Goal: Task Accomplishment & Management: Complete application form

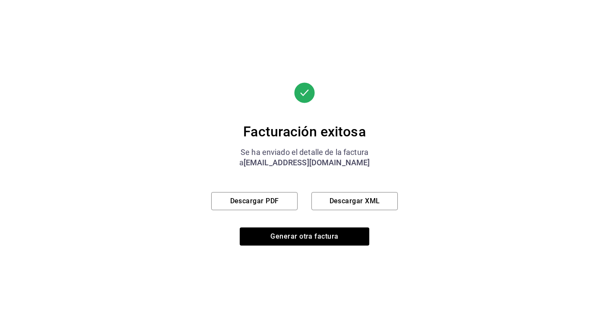
scroll to position [407, 0]
click at [318, 243] on button "Generar otra factura" at bounding box center [305, 237] width 130 height 18
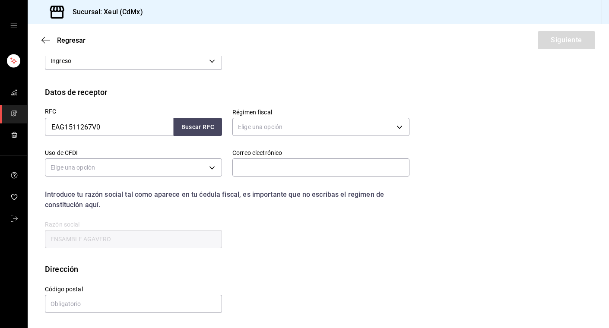
scroll to position [85, 0]
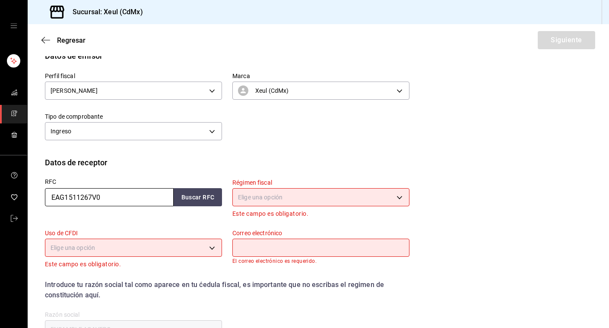
drag, startPoint x: 113, startPoint y: 199, endPoint x: 41, endPoint y: 199, distance: 71.7
click at [41, 199] on div "RFC EAG1511267V0 Buscar RFC" at bounding box center [128, 193] width 187 height 51
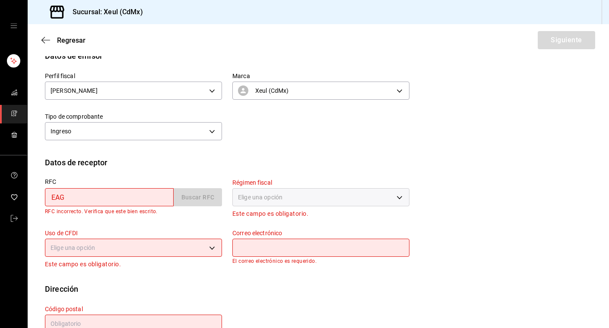
type input "EAG1511267V0"
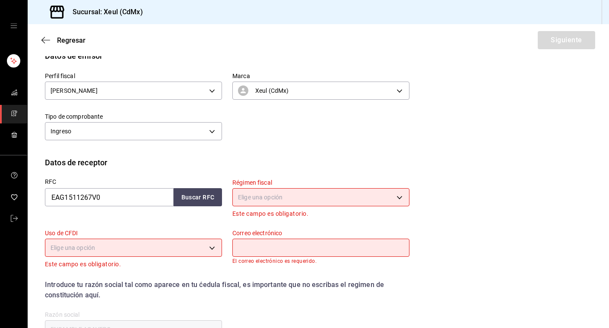
click at [309, 202] on body "Sucursal: Xeul (CdMx) Regresar Siguiente Factura general Realiza tus facturas c…" at bounding box center [304, 164] width 609 height 328
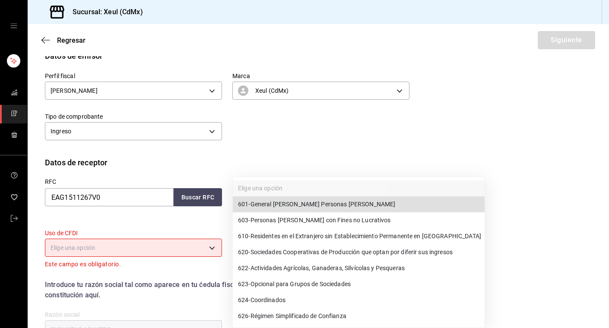
click at [312, 208] on span "601 - General [PERSON_NAME] Personas [PERSON_NAME]" at bounding box center [316, 204] width 157 height 9
type input "601"
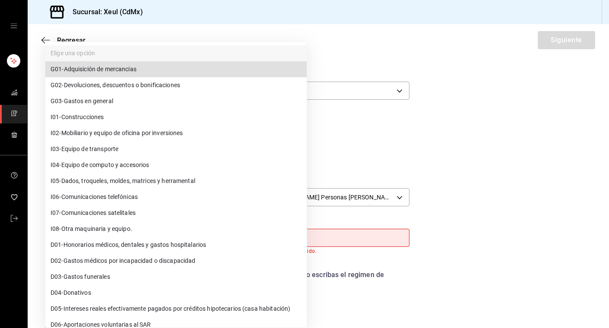
click at [210, 237] on body "Sucursal: Xeul (CdMx) Regresar Siguiente Factura general Realiza tus facturas c…" at bounding box center [304, 164] width 609 height 328
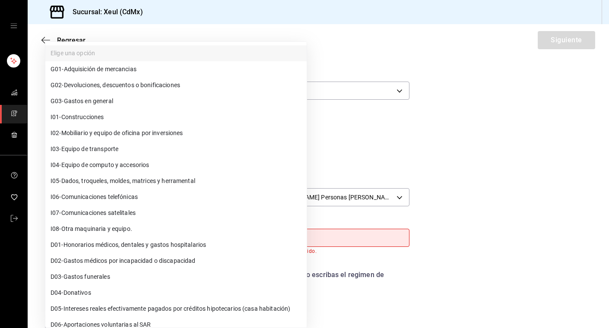
click at [80, 102] on span "G03 - Gastos en general" at bounding box center [82, 101] width 63 height 9
type input "G03"
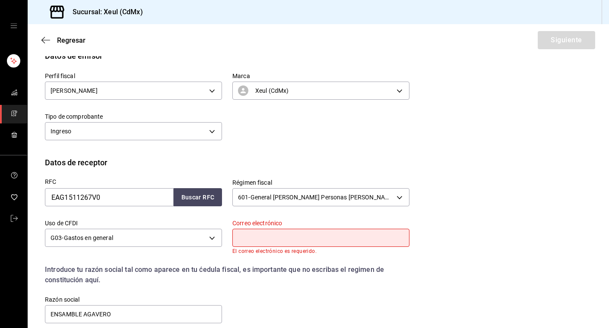
click at [254, 235] on input "text" at bounding box center [320, 238] width 177 height 18
type input "D"
click at [16, 113] on icon "mailbox folders" at bounding box center [14, 113] width 7 height 7
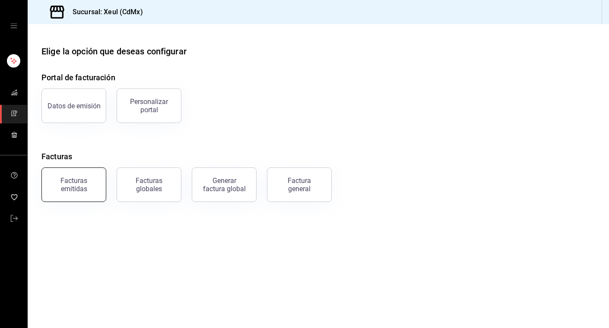
click at [86, 190] on div "Facturas emitidas" at bounding box center [74, 185] width 54 height 16
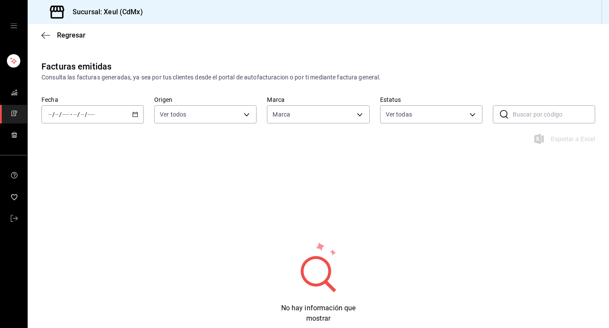
type input "556c56df-7d38-43a9-98c1-84be39c4f433"
click at [135, 112] on \(Stroke\) "button" at bounding box center [135, 114] width 5 height 5
click at [73, 140] on span "Hoy" at bounding box center [82, 140] width 67 height 9
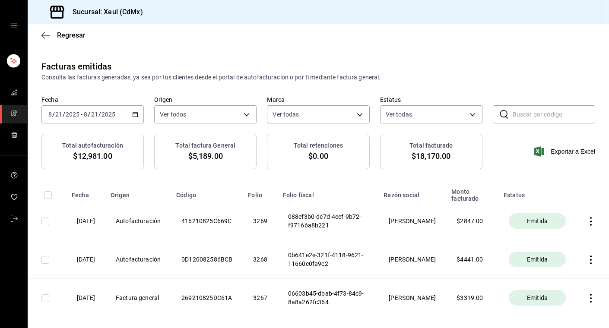
click at [15, 109] on span "mailbox folders" at bounding box center [14, 114] width 7 height 12
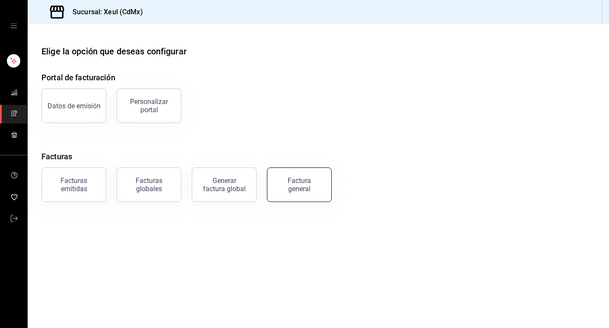
click at [280, 185] on div "Factura general" at bounding box center [299, 185] width 43 height 16
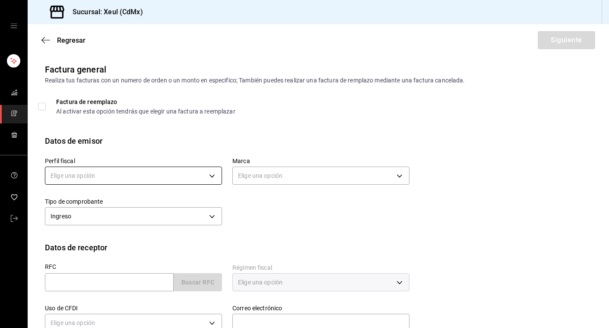
click at [162, 169] on body "Sucursal: Xeul (CdMx) Regresar Siguiente Factura general Realiza tus facturas c…" at bounding box center [304, 164] width 609 height 328
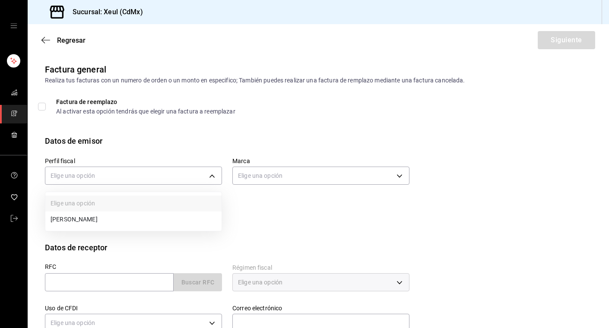
click at [98, 216] on li "[PERSON_NAME]" at bounding box center [133, 220] width 176 height 16
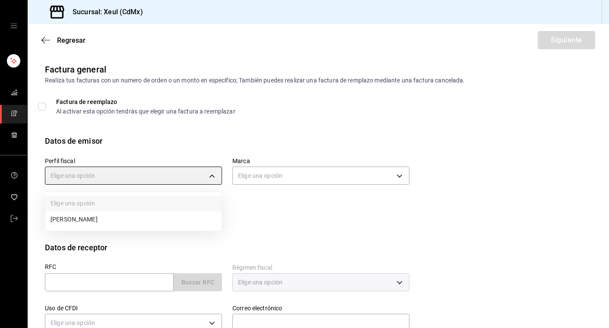
type input "554c110a-18dd-44f3-977d-186ab1f95351"
type input "556c56df-7d38-43a9-98c1-84be39c4f433"
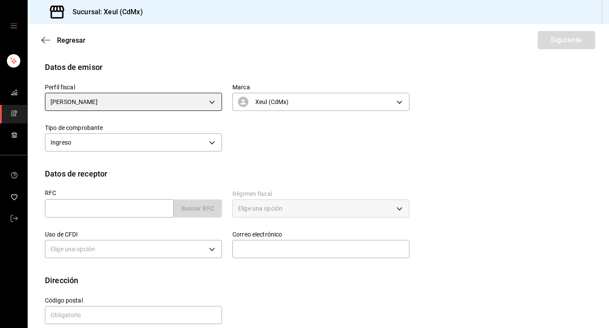
scroll to position [85, 0]
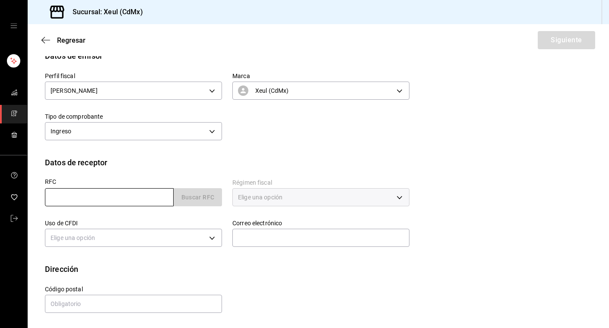
click at [109, 198] on input "text" at bounding box center [109, 197] width 129 height 18
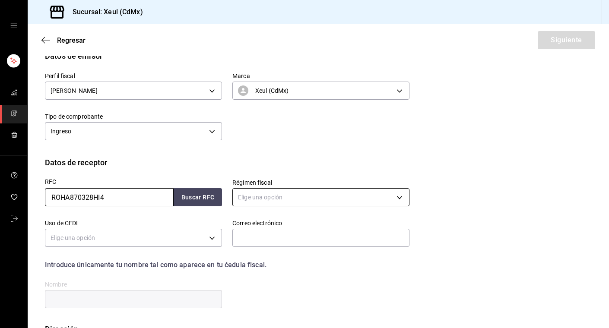
type input "ROHA870328HI4"
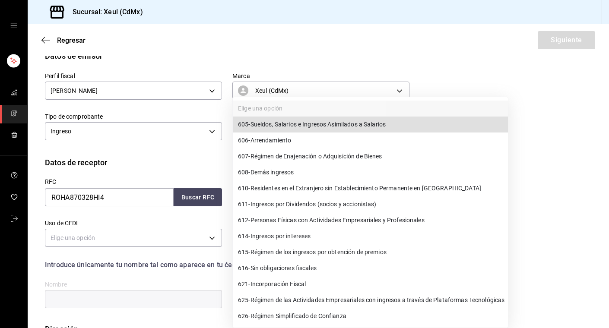
click at [257, 202] on body "Sucursal: Xeul (CdMx) Regresar Siguiente Factura general Realiza tus facturas c…" at bounding box center [304, 164] width 609 height 328
click at [255, 317] on span "626 - Régimen Simplificado de Confianza" at bounding box center [292, 316] width 108 height 9
type input "626"
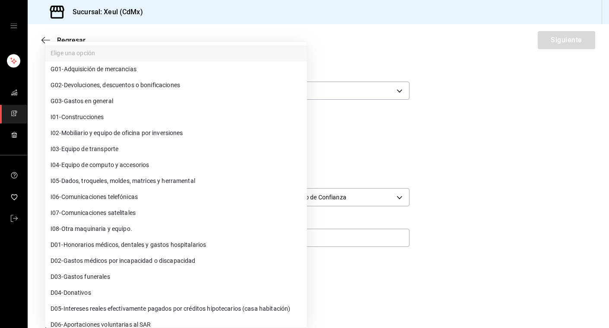
click at [203, 238] on body "Sucursal: Xeul (CdMx) Regresar Siguiente Factura general Realiza tus facturas c…" at bounding box center [304, 164] width 609 height 328
click at [108, 100] on span "G03 - Gastos en general" at bounding box center [82, 101] width 63 height 9
type input "G03"
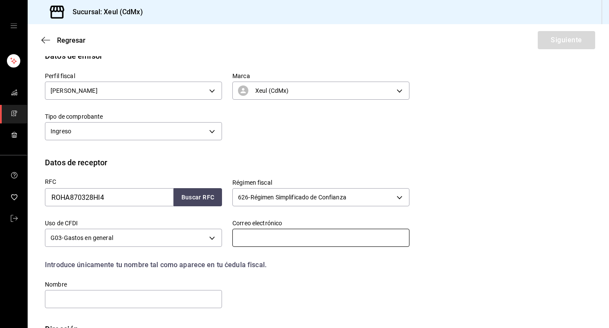
click at [260, 236] on input "text" at bounding box center [320, 238] width 177 height 18
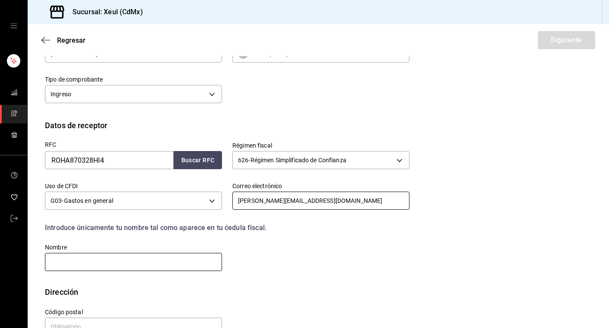
type input "[PERSON_NAME][EMAIL_ADDRESS][DOMAIN_NAME]"
click at [114, 253] on input "text" at bounding box center [133, 262] width 177 height 18
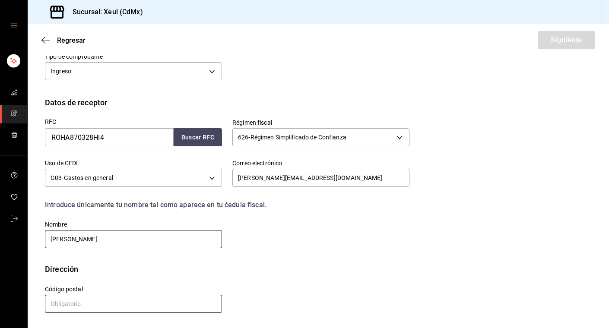
type input "[PERSON_NAME]"
click at [68, 307] on input "text" at bounding box center [133, 304] width 177 height 18
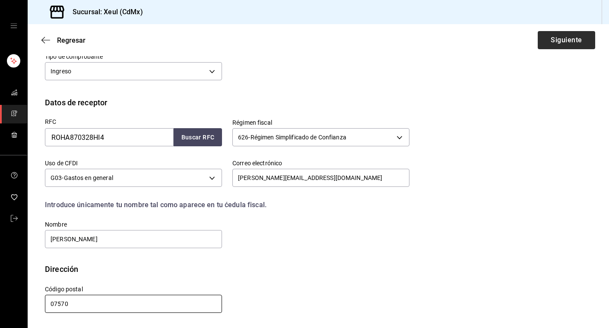
type input "07570"
click at [561, 40] on button "Siguiente" at bounding box center [566, 40] width 57 height 18
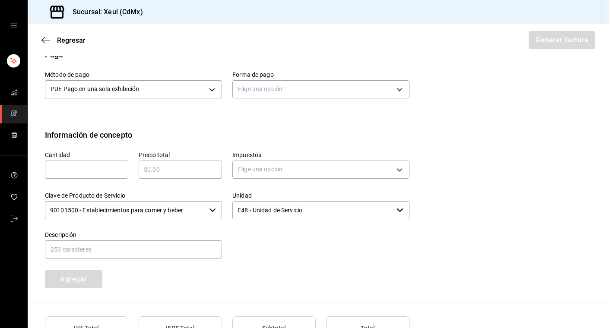
scroll to position [274, 0]
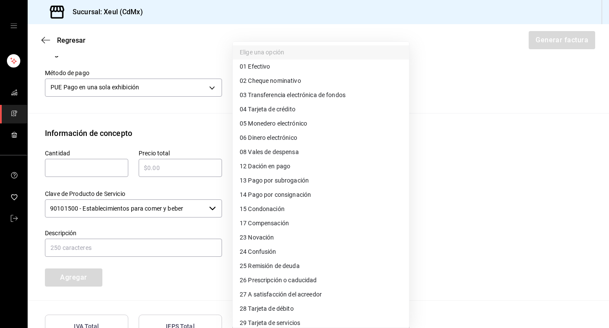
click at [261, 86] on body "Sucursal: Xeul (CdMx) Regresar Generar factura Emisor Perfil fiscal [PERSON_NAM…" at bounding box center [304, 164] width 609 height 328
click at [253, 310] on span "28 Tarjeta de débito" at bounding box center [267, 309] width 54 height 9
type input "28"
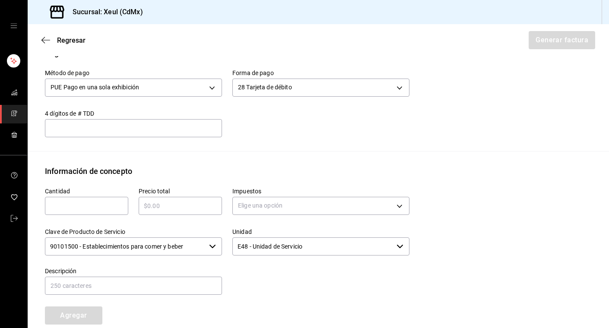
click at [73, 208] on input "text" at bounding box center [86, 206] width 83 height 10
type input "1"
click at [182, 208] on input "text" at bounding box center [180, 206] width 83 height 10
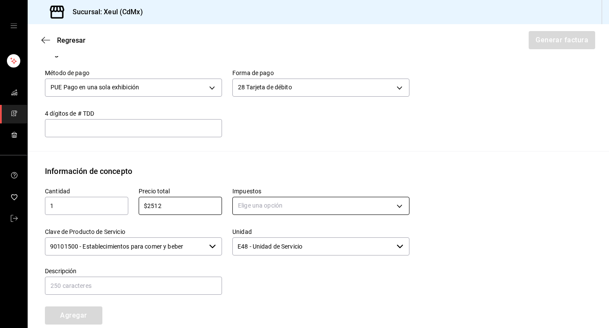
type input "$2512"
click at [333, 206] on body "Sucursal: Xeul (CdMx) Regresar Generar factura Emisor Perfil fiscal [PERSON_NAM…" at bounding box center [304, 164] width 609 height 328
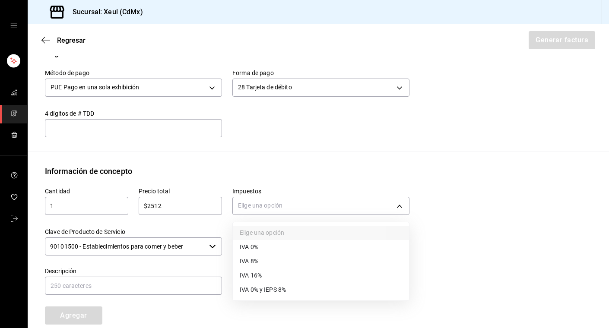
click at [262, 275] on span "IVA 16%" at bounding box center [251, 275] width 22 height 9
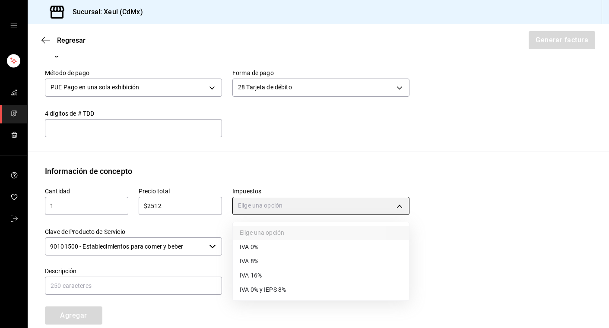
type input "IVA_16"
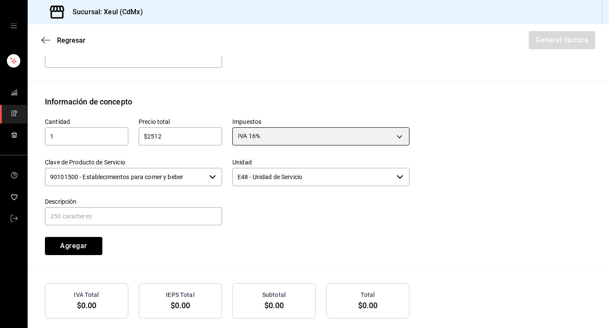
scroll to position [386, 0]
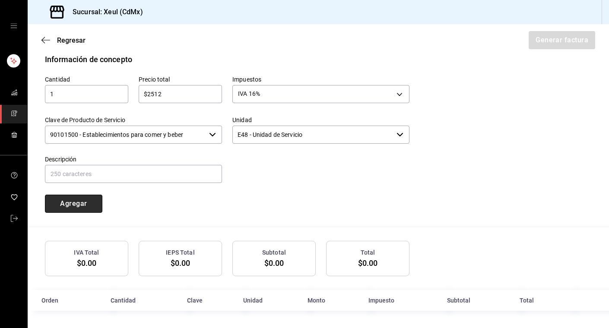
click at [67, 206] on button "Agregar" at bounding box center [73, 204] width 57 height 18
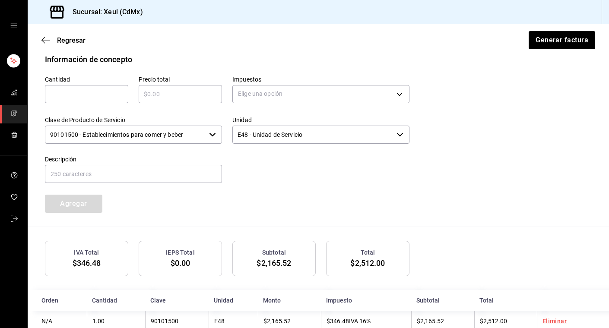
scroll to position [407, 0]
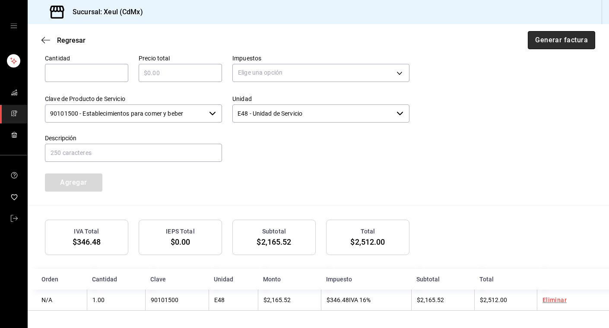
click at [556, 38] on button "Generar factura" at bounding box center [561, 40] width 67 height 18
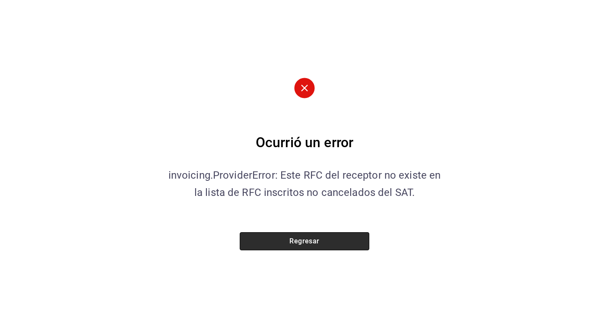
click at [278, 247] on button "Regresar" at bounding box center [305, 241] width 130 height 18
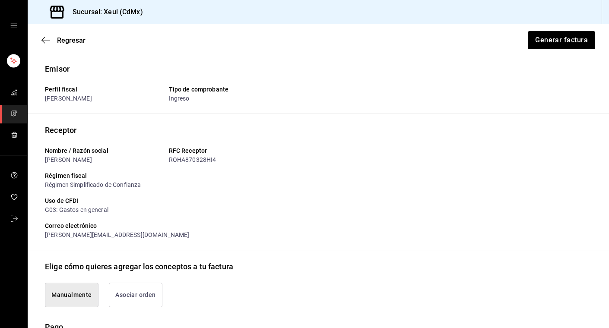
scroll to position [1, 0]
click at [46, 39] on icon "button" at bounding box center [45, 40] width 9 height 8
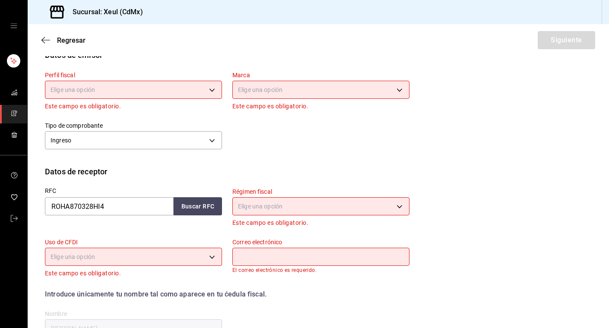
scroll to position [86, 0]
click at [184, 94] on body "Sucursal: Xeul (CdMx) Regresar Siguiente Factura general Realiza tus facturas c…" at bounding box center [304, 164] width 609 height 328
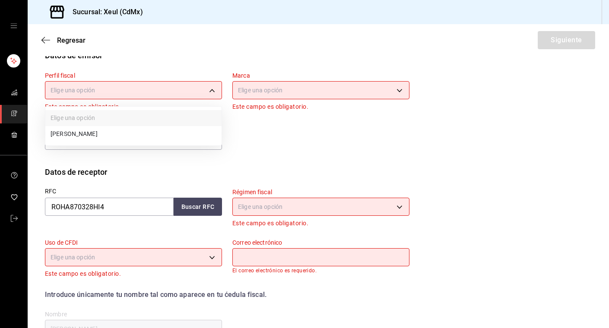
click at [127, 132] on li "[PERSON_NAME]" at bounding box center [133, 134] width 176 height 16
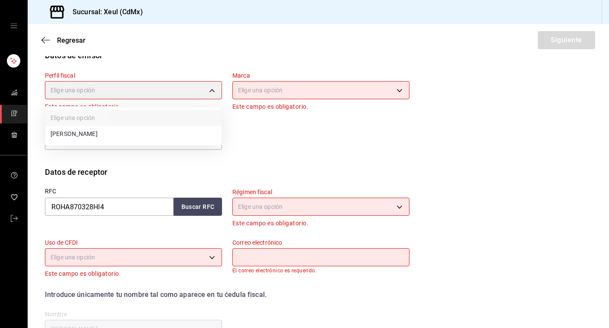
type input "554c110a-18dd-44f3-977d-186ab1f95351"
type input "556c56df-7d38-43a9-98c1-84be39c4f433"
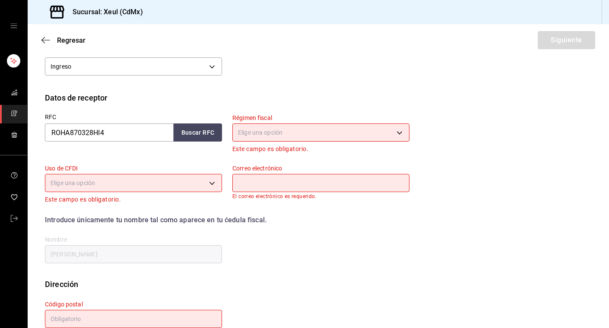
scroll to position [150, 0]
click at [281, 131] on body "Sucursal: Xeul (CdMx) Regresar Siguiente Factura general Realiza tus facturas c…" at bounding box center [304, 164] width 609 height 328
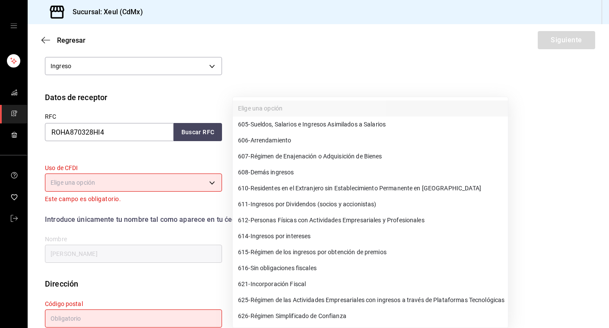
click at [259, 318] on span "626 - Régimen Simplificado de Confianza" at bounding box center [292, 316] width 108 height 9
type input "626"
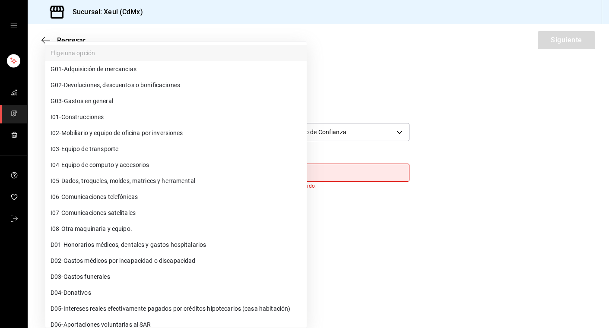
click at [216, 171] on body "Sucursal: Xeul (CdMx) Regresar Siguiente Factura general Realiza tus facturas c…" at bounding box center [304, 164] width 609 height 328
click at [87, 99] on span "G03 - Gastos en general" at bounding box center [82, 101] width 63 height 9
type input "G03"
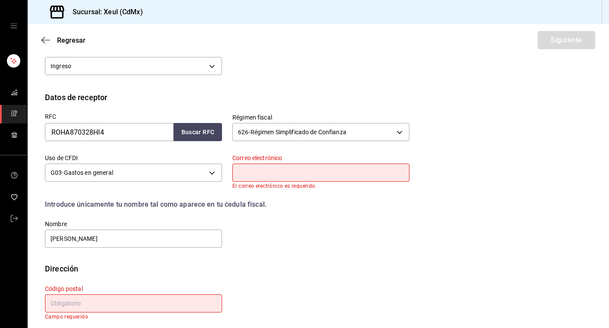
click at [267, 174] on input "text" at bounding box center [320, 173] width 177 height 18
type input "[PERSON_NAME][EMAIL_ADDRESS][DOMAIN_NAME]"
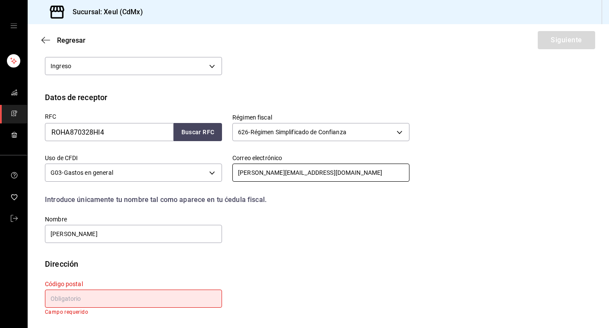
scroll to position [151, 0]
click at [91, 303] on input "text" at bounding box center [133, 298] width 177 height 18
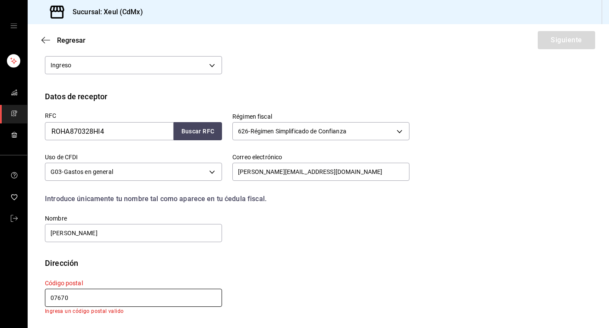
scroll to position [145, 0]
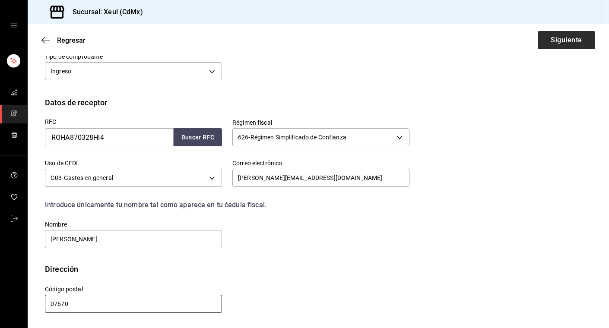
type input "07670"
click at [556, 43] on button "Siguiente" at bounding box center [566, 40] width 57 height 18
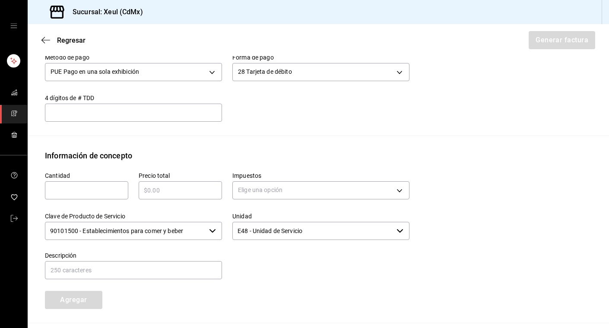
scroll to position [295, 0]
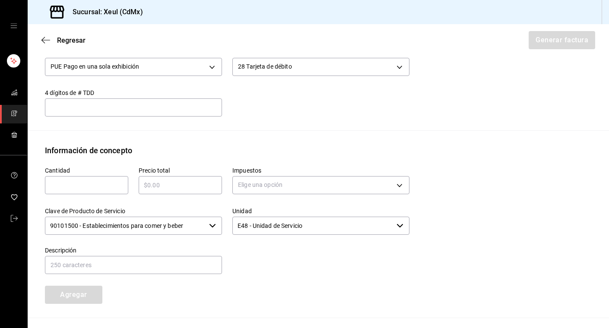
click at [72, 183] on input "text" at bounding box center [86, 185] width 83 height 10
type input "1"
click at [187, 190] on input "text" at bounding box center [180, 185] width 83 height 10
type input "$2512"
click at [281, 184] on body "Sucursal: Xeul (CdMx) Regresar Generar factura Emisor Perfil fiscal [PERSON_NAM…" at bounding box center [304, 164] width 609 height 328
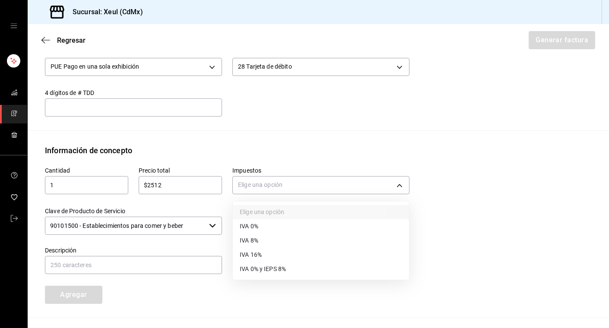
click at [266, 258] on li "IVA 16%" at bounding box center [321, 255] width 176 height 14
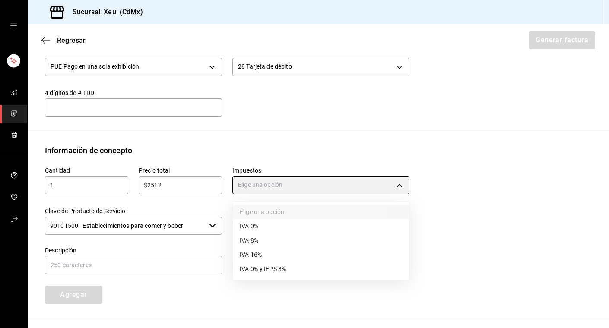
type input "IVA_16"
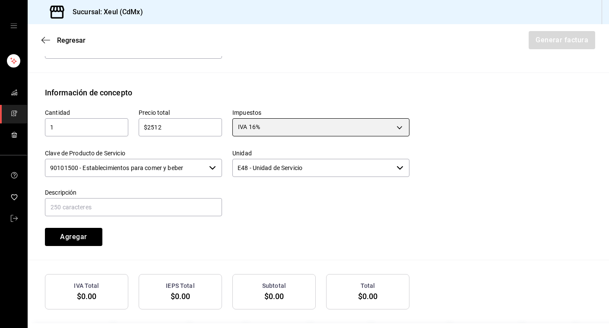
scroll to position [386, 0]
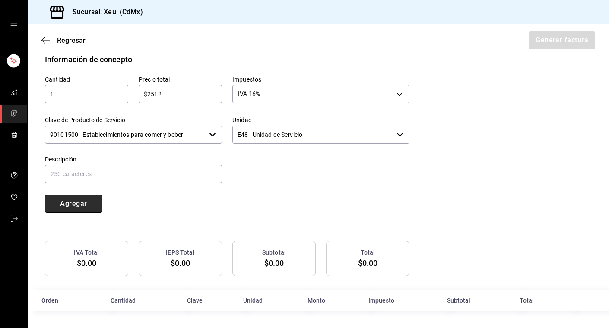
click at [82, 200] on button "Agregar" at bounding box center [73, 204] width 57 height 18
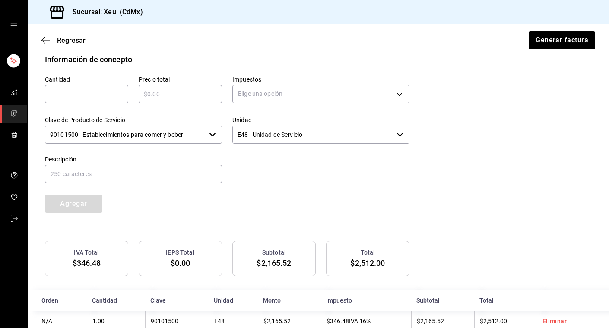
scroll to position [407, 0]
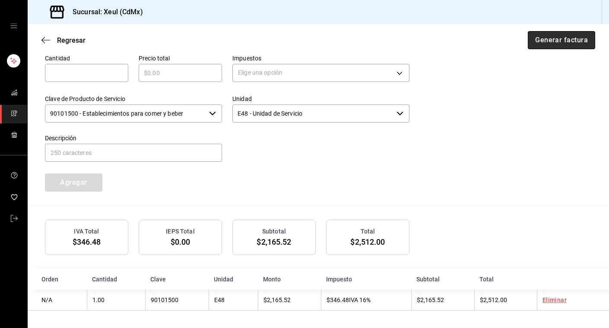
click at [543, 41] on button "Generar factura" at bounding box center [561, 40] width 67 height 18
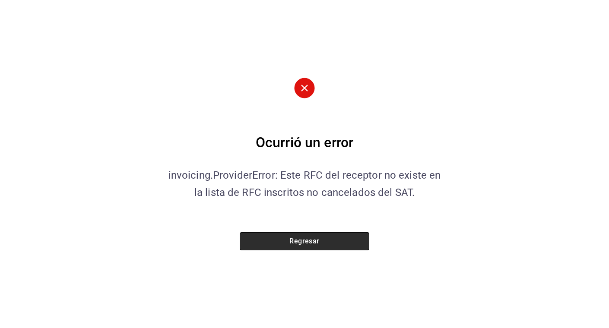
click at [322, 240] on button "Regresar" at bounding box center [305, 241] width 130 height 18
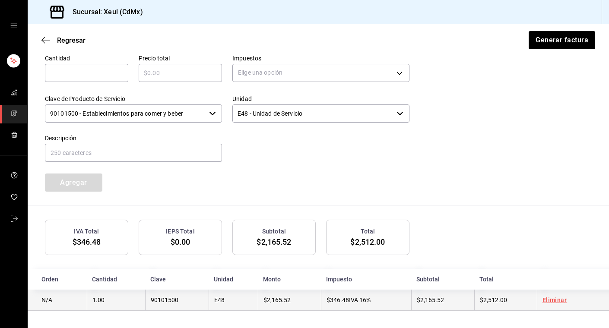
click at [554, 303] on link "Eliminar" at bounding box center [555, 300] width 24 height 7
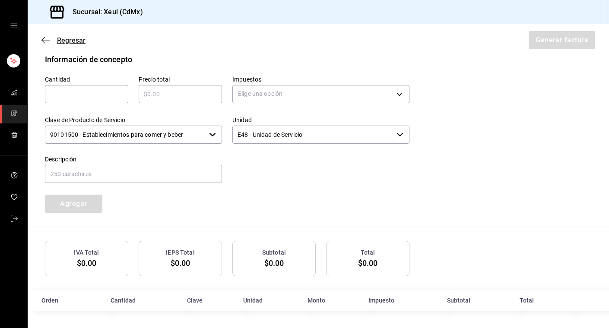
click at [48, 40] on icon "button" at bounding box center [45, 40] width 9 height 0
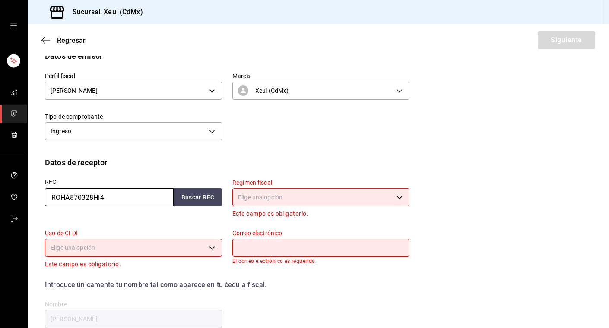
drag, startPoint x: 111, startPoint y: 199, endPoint x: 29, endPoint y: 195, distance: 82.2
click at [29, 195] on div "Datos de receptor RFC ROHA870328HI4 Buscar RFC Régimen fiscal Elige una opción …" at bounding box center [318, 250] width 581 height 187
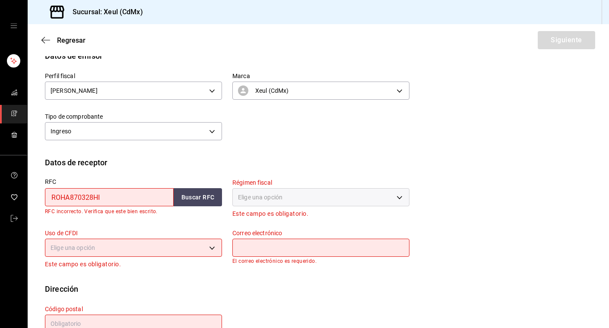
type input "ROHA870328HI4"
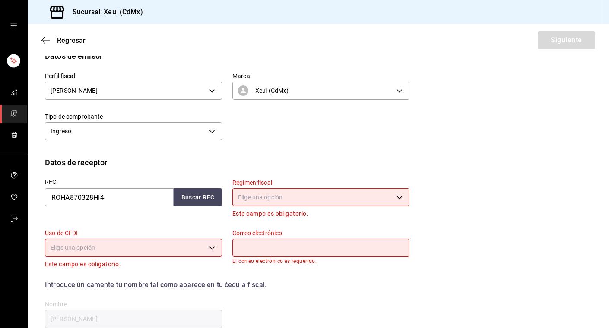
click at [264, 199] on body "Sucursal: Xeul (CdMx) Regresar Siguiente Factura general Realiza tus facturas c…" at bounding box center [304, 164] width 609 height 328
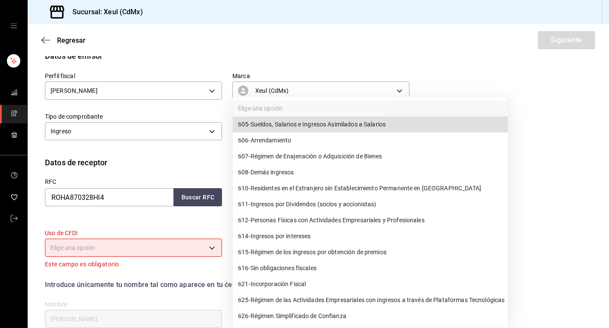
click at [313, 314] on span "626 - Régimen Simplificado de Confianza" at bounding box center [292, 316] width 108 height 9
type input "626"
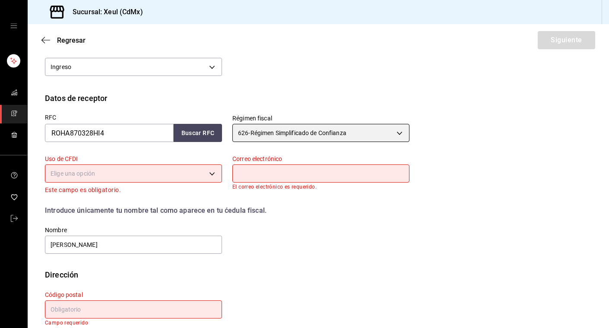
scroll to position [161, 0]
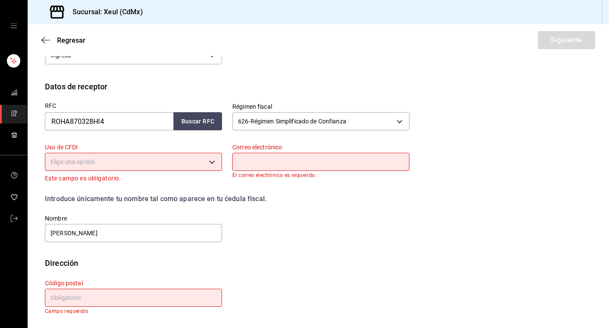
click at [191, 160] on body "Sucursal: Xeul (CdMx) Regresar Siguiente Factura general Realiza tus facturas c…" at bounding box center [304, 164] width 609 height 328
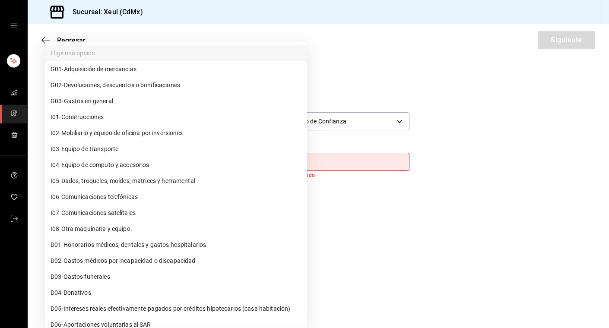
click at [78, 102] on span "G03 - Gastos en general" at bounding box center [82, 101] width 63 height 9
type input "G03"
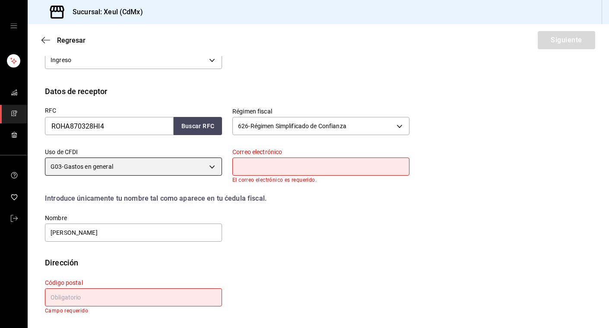
scroll to position [156, 0]
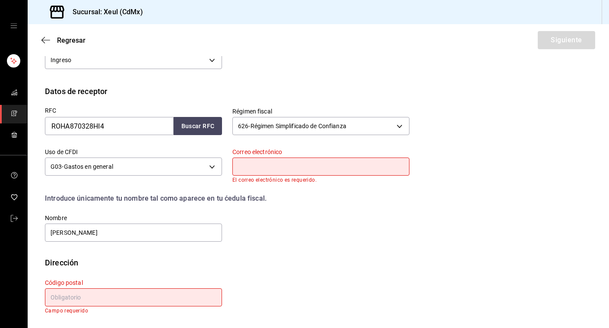
click at [279, 169] on input "text" at bounding box center [320, 167] width 177 height 18
type input "[PERSON_NAME][EMAIL_ADDRESS][DOMAIN_NAME]"
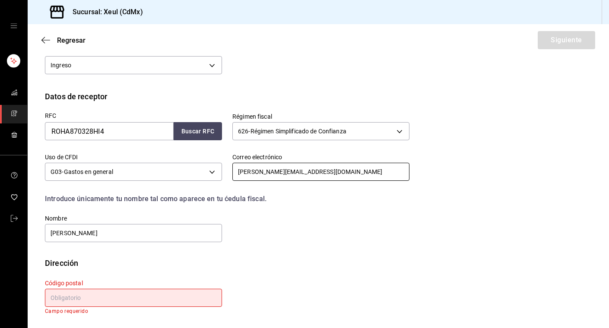
scroll to position [151, 0]
click at [69, 296] on input "text" at bounding box center [133, 298] width 177 height 18
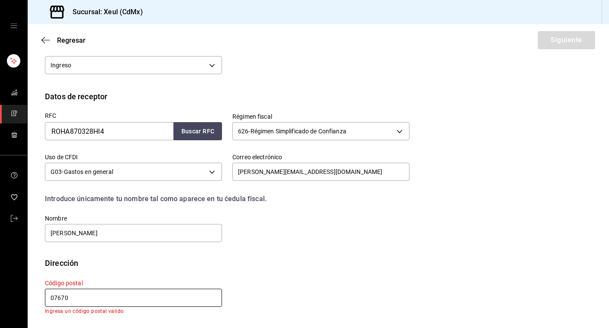
scroll to position [145, 0]
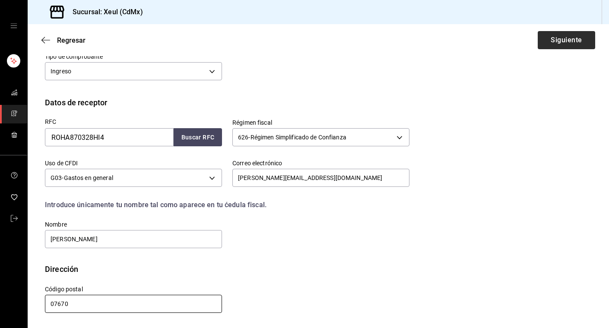
type input "07670"
click at [551, 41] on button "Siguiente" at bounding box center [566, 40] width 57 height 18
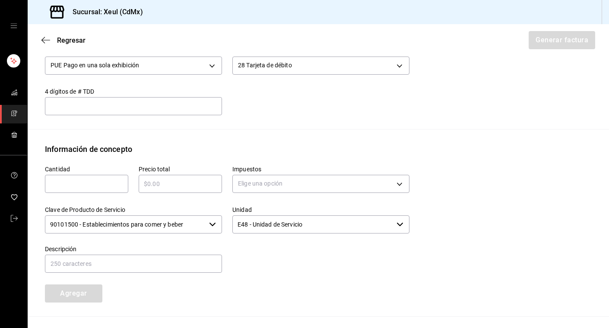
scroll to position [311, 0]
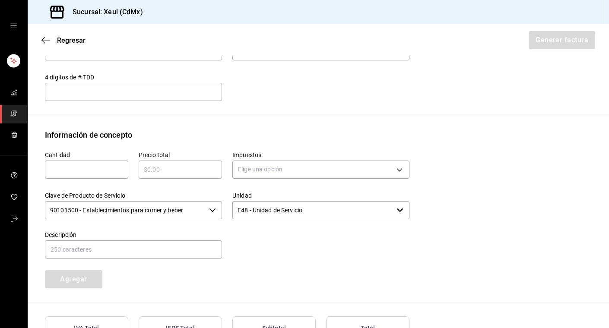
click at [59, 169] on input "text" at bounding box center [86, 170] width 83 height 10
type input "1"
click at [162, 172] on input "text" at bounding box center [180, 170] width 83 height 10
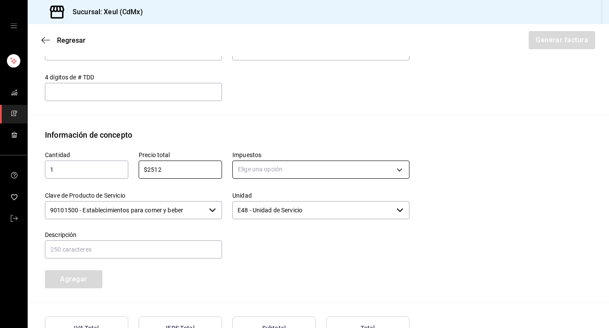
type input "$2512"
click at [303, 166] on body "Sucursal: Xeul (CdMx) Regresar Generar factura Emisor Perfil fiscal [PERSON_NAM…" at bounding box center [304, 164] width 609 height 328
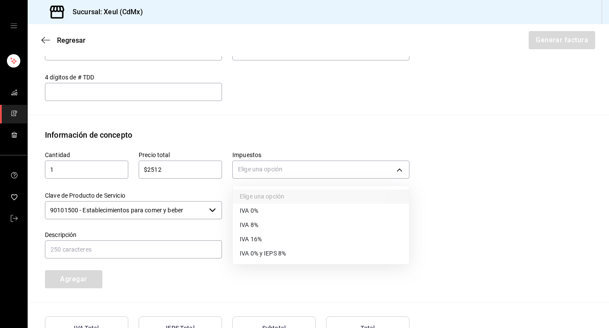
click at [278, 241] on li "IVA 16%" at bounding box center [321, 239] width 176 height 14
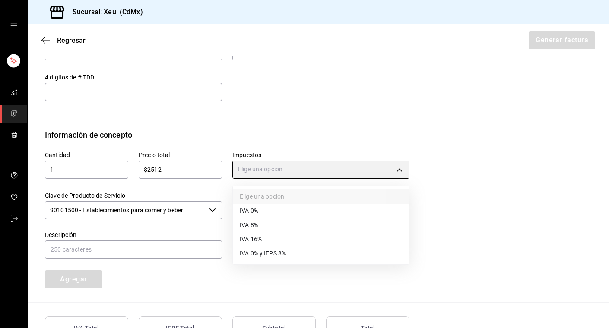
type input "IVA_16"
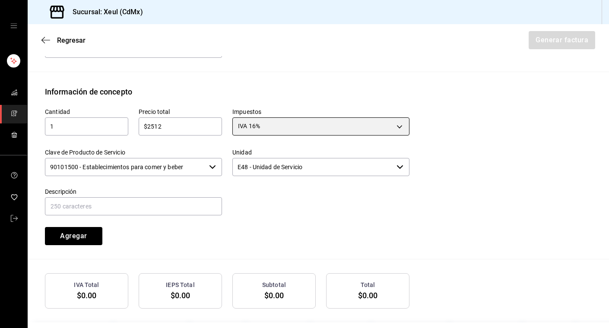
scroll to position [386, 0]
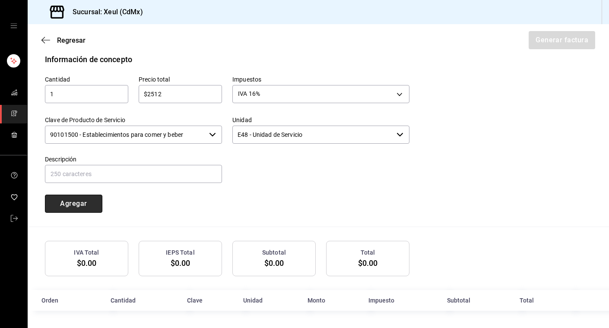
click at [73, 206] on button "Agregar" at bounding box center [73, 204] width 57 height 18
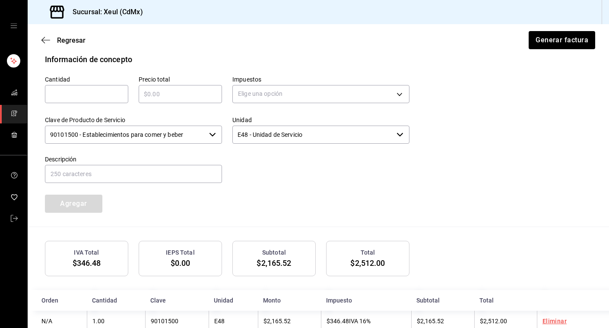
scroll to position [407, 0]
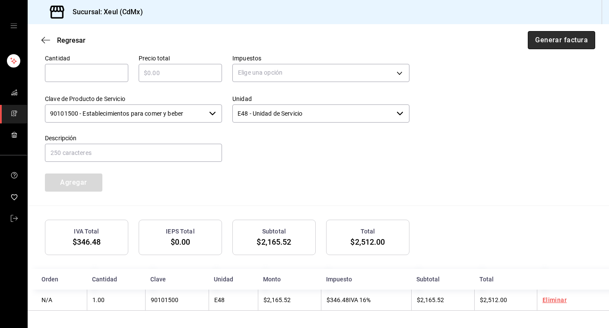
click at [556, 39] on button "Generar factura" at bounding box center [561, 40] width 67 height 18
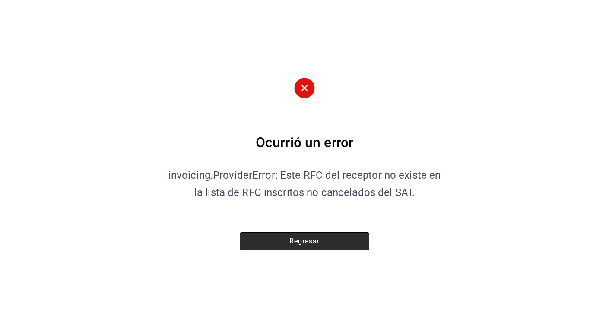
click at [310, 245] on button "Regresar" at bounding box center [305, 241] width 130 height 18
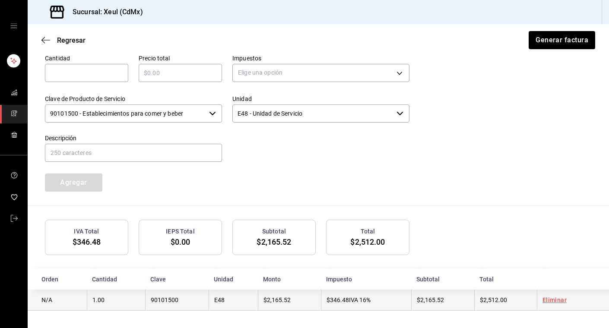
click at [549, 299] on link "Eliminar" at bounding box center [555, 300] width 24 height 7
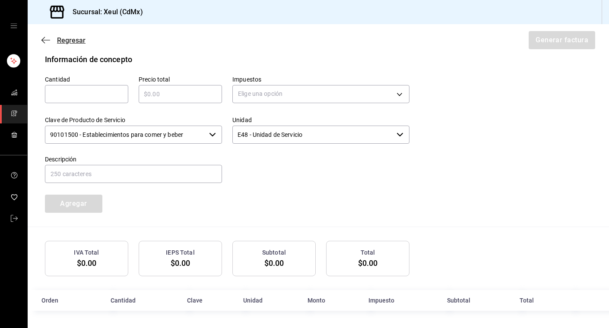
click at [47, 42] on icon "button" at bounding box center [45, 40] width 9 height 8
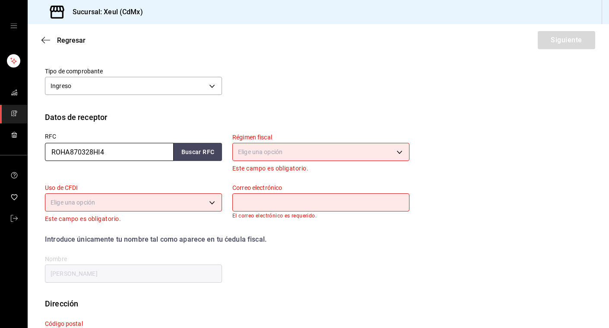
scroll to position [132, 0]
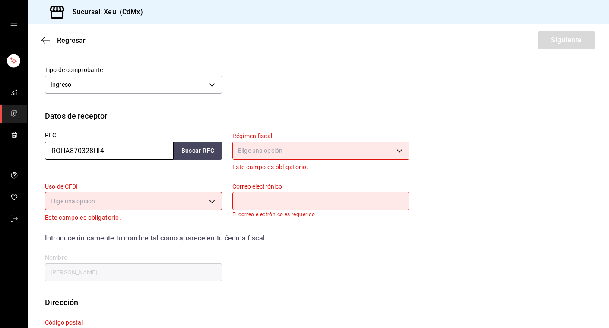
click at [101, 150] on input "ROHA870328HI4" at bounding box center [109, 151] width 129 height 18
type input "ROHA870328HT4"
click at [279, 147] on body "Sucursal: Xeul (CdMx) Regresar Siguiente Factura general Realiza tus facturas c…" at bounding box center [304, 164] width 609 height 328
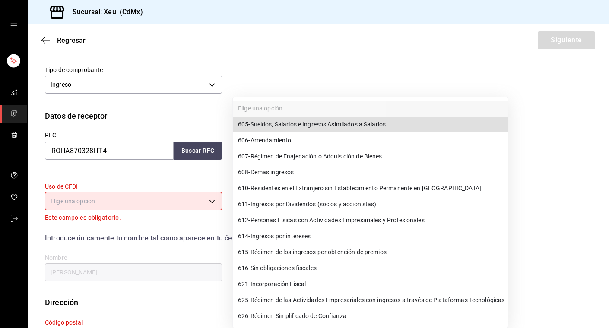
click at [260, 317] on span "626 - Régimen Simplificado de Confianza" at bounding box center [292, 316] width 108 height 9
type input "626"
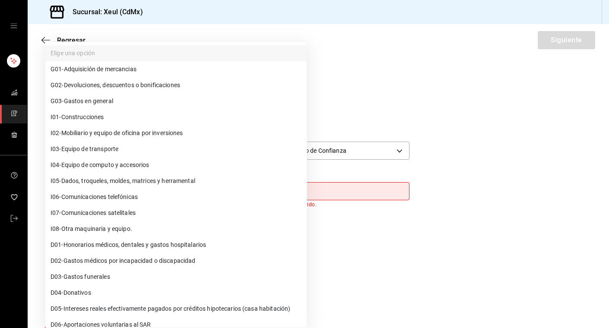
click at [206, 193] on body "Sucursal: Xeul (CdMx) Regresar Siguiente Factura general Realiza tus facturas c…" at bounding box center [304, 164] width 609 height 328
click at [63, 104] on span "G03 - Gastos en general" at bounding box center [82, 101] width 63 height 9
type input "G03"
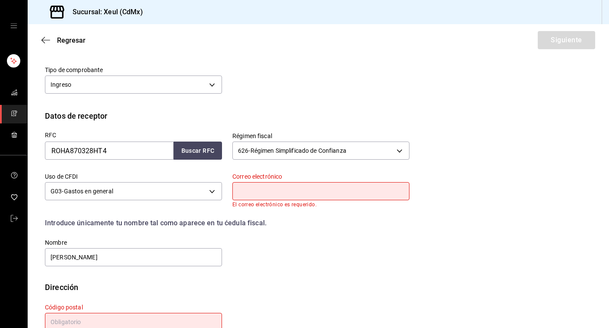
click at [263, 191] on input "text" at bounding box center [320, 191] width 177 height 18
type input "[PERSON_NAME][EMAIL_ADDRESS][DOMAIN_NAME]"
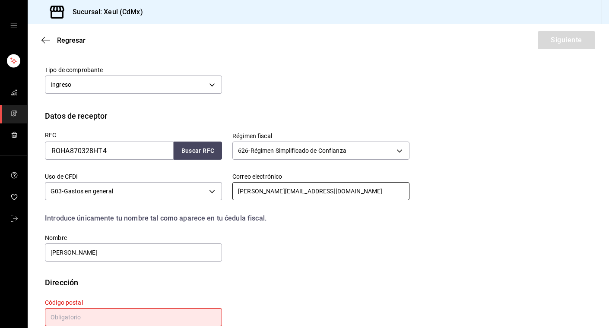
scroll to position [151, 0]
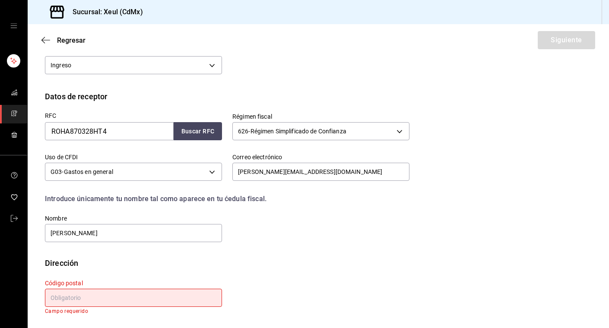
click at [108, 299] on input "text" at bounding box center [133, 298] width 177 height 18
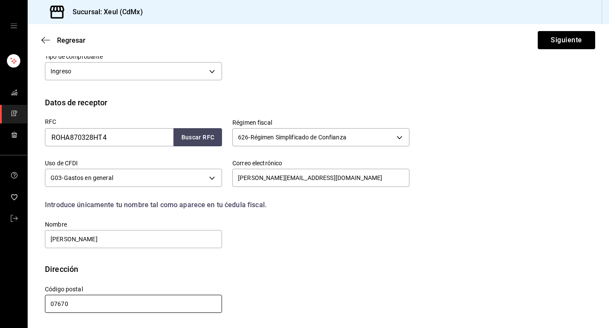
scroll to position [145, 0]
type input "07670"
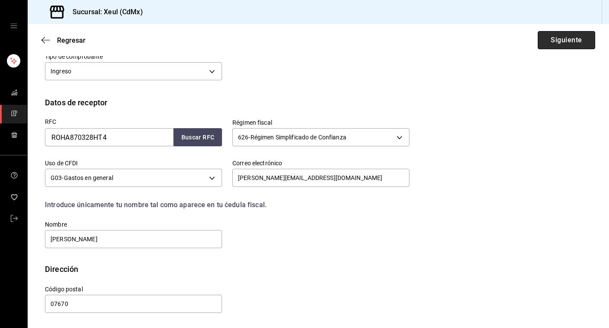
click at [581, 41] on button "Siguiente" at bounding box center [566, 40] width 57 height 18
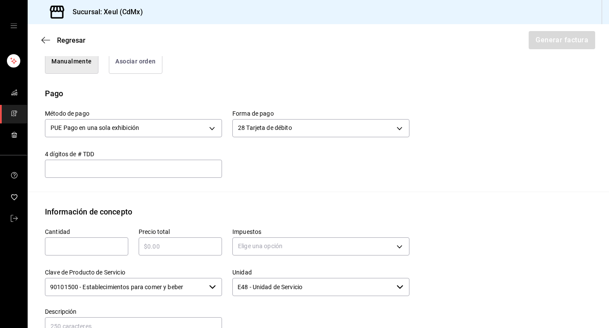
scroll to position [255, 0]
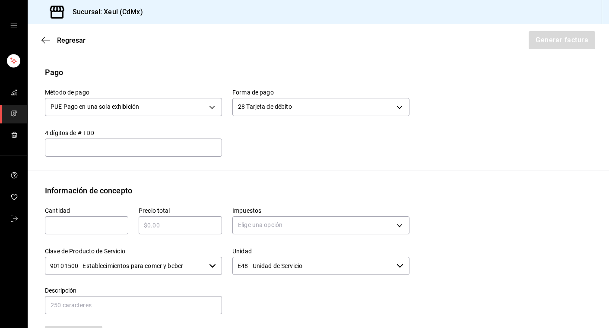
click at [66, 229] on input "text" at bounding box center [86, 225] width 83 height 10
type input "1"
click at [167, 225] on input "text" at bounding box center [180, 225] width 83 height 10
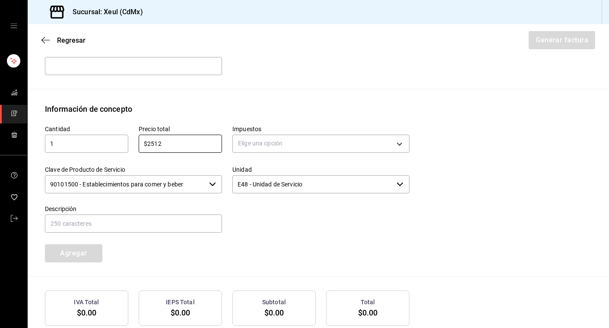
scroll to position [386, 0]
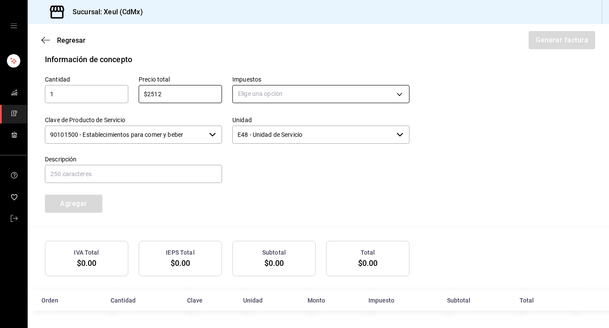
type input "$2512"
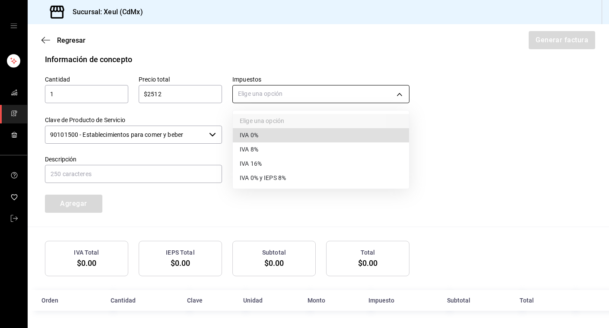
click at [339, 99] on body "Sucursal: Xeul (CdMx) Regresar Generar factura Emisor Perfil fiscal [PERSON_NAM…" at bounding box center [304, 164] width 609 height 328
click at [276, 166] on li "IVA 16%" at bounding box center [321, 164] width 176 height 14
type input "IVA_16"
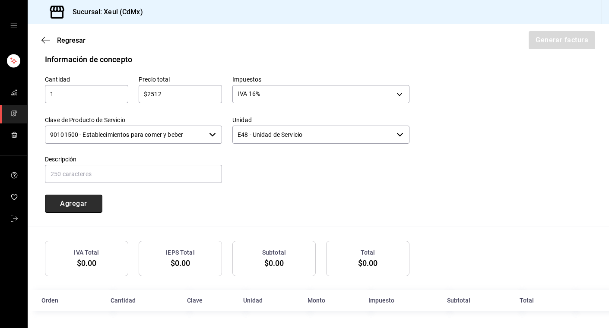
click at [74, 207] on button "Agregar" at bounding box center [73, 204] width 57 height 18
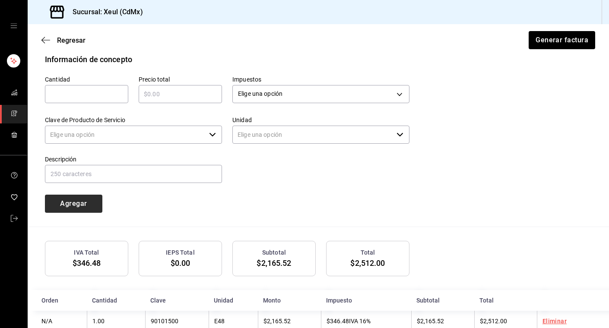
type input "90101500 - Establecimientos para comer y beber"
type input "E48 - Unidad de Servicio"
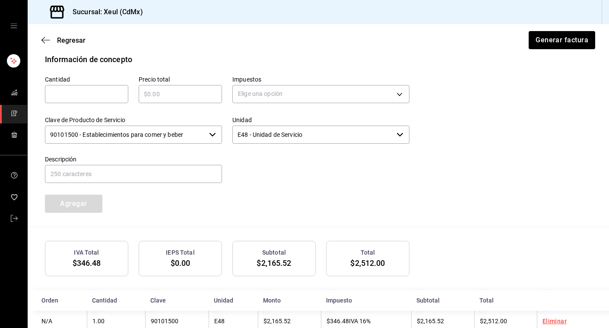
scroll to position [407, 0]
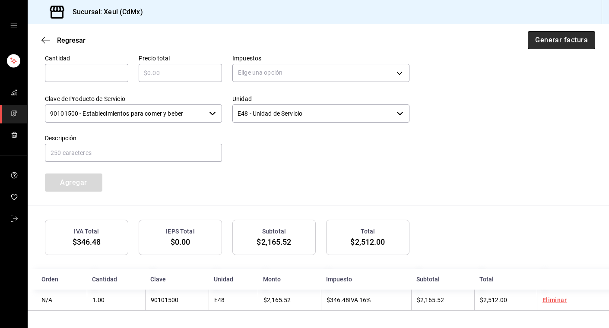
click at [577, 41] on button "Generar factura" at bounding box center [561, 40] width 67 height 18
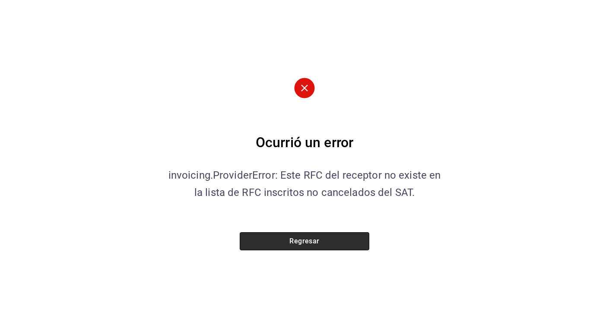
click at [276, 239] on button "Regresar" at bounding box center [305, 241] width 130 height 18
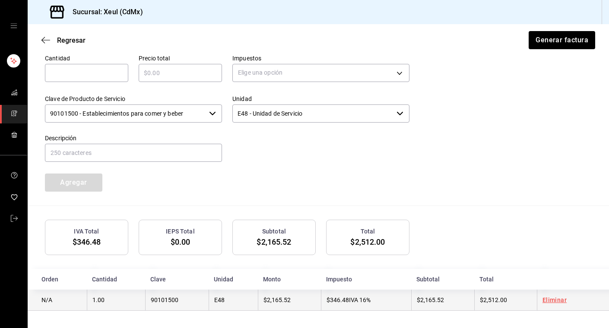
click at [562, 300] on link "Eliminar" at bounding box center [555, 300] width 24 height 7
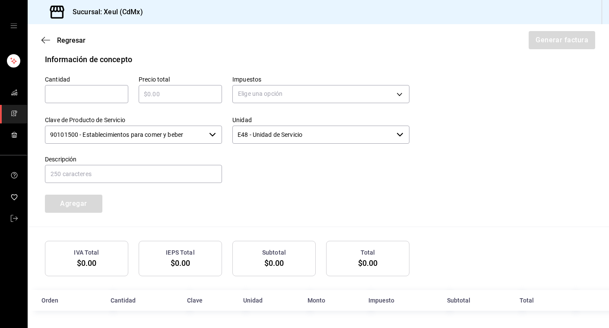
scroll to position [386, 0]
click at [45, 40] on icon "button" at bounding box center [45, 40] width 9 height 8
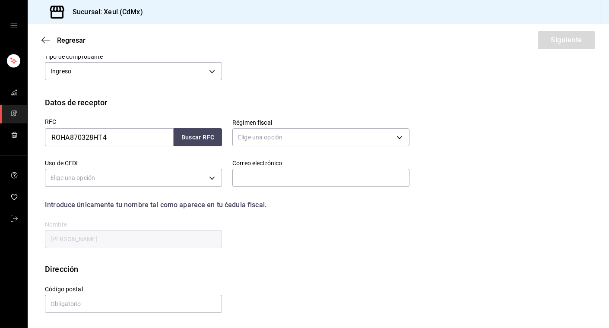
scroll to position [85, 0]
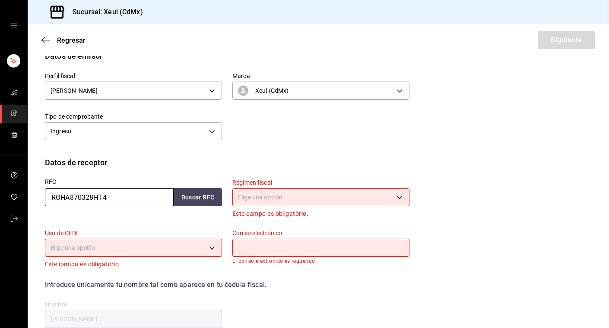
click at [118, 199] on input "ROHA870328HT4" at bounding box center [109, 197] width 129 height 18
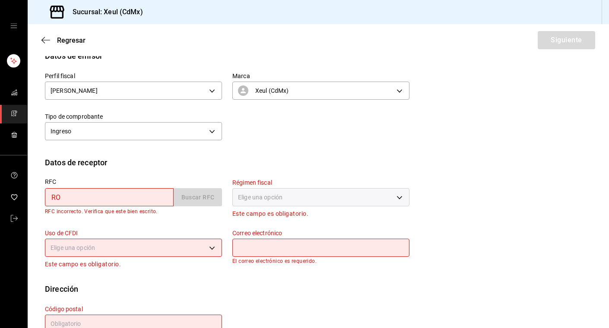
type input "R"
type input "GODA921215PS6"
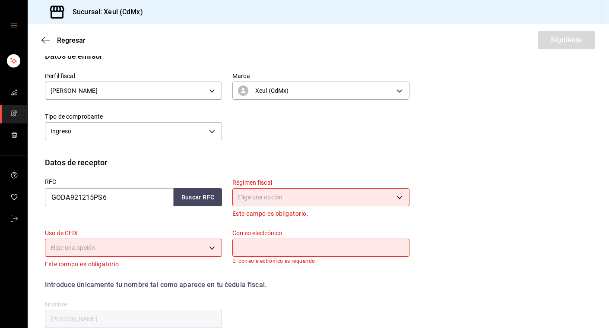
click at [333, 195] on body "Sucursal: Xeul (CdMx) Regresar Siguiente Factura general Realiza tus facturas c…" at bounding box center [304, 164] width 609 height 328
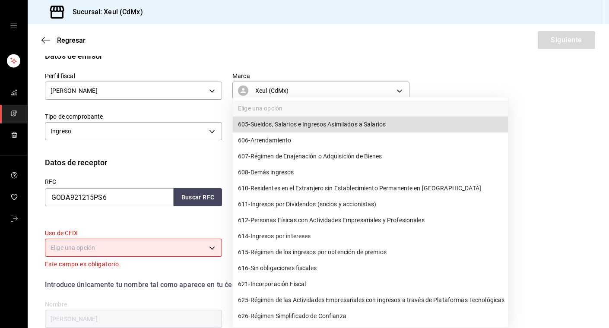
click at [282, 321] on span "626 - Régimen Simplificado de Confianza" at bounding box center [292, 316] width 108 height 9
type input "626"
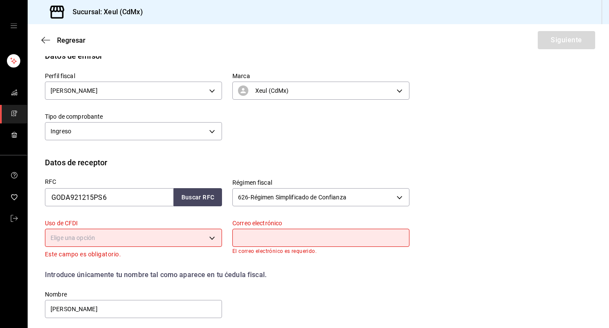
click at [213, 233] on body "Sucursal: Xeul (CdMx) Regresar Siguiente Factura general Realiza tus facturas c…" at bounding box center [304, 164] width 609 height 328
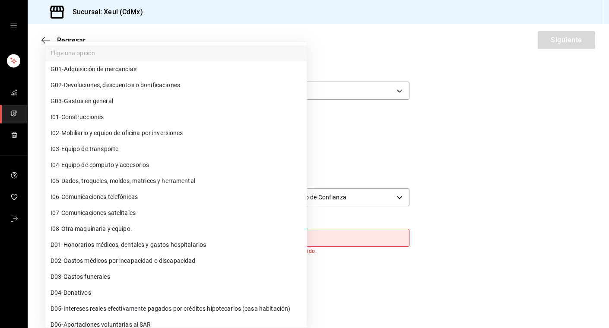
click at [96, 104] on span "G03 - Gastos en general" at bounding box center [82, 101] width 63 height 9
type input "G03"
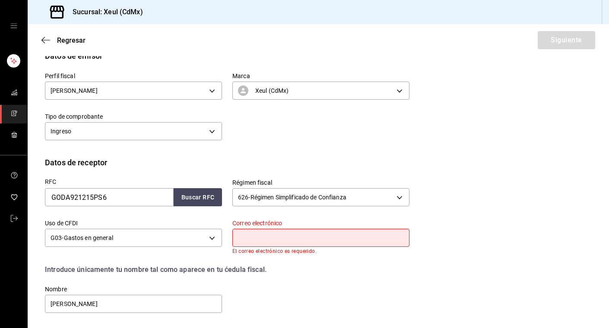
click at [304, 235] on input "text" at bounding box center [320, 238] width 177 height 18
type input "[EMAIL_ADDRESS][DOMAIN_NAME]"
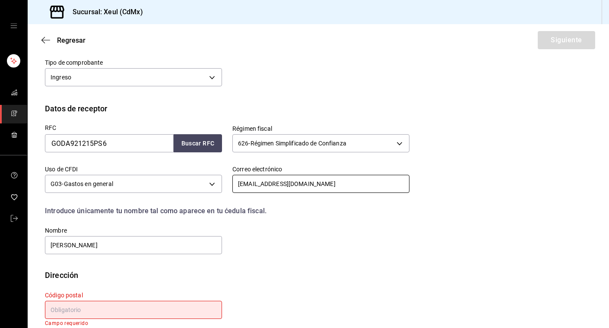
scroll to position [146, 0]
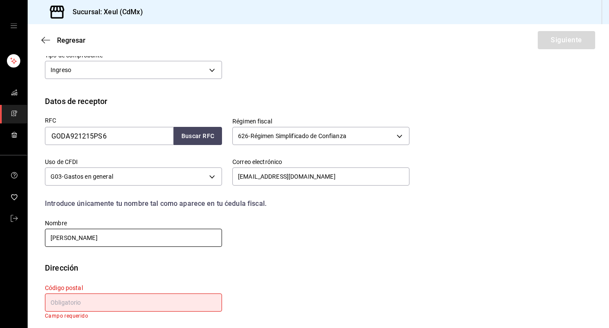
drag, startPoint x: 139, startPoint y: 238, endPoint x: 2, endPoint y: 226, distance: 137.1
click at [2, 226] on div "Sucursal: Xeul (CdMx) Regresar Siguiente Factura general Realiza tus facturas c…" at bounding box center [304, 164] width 609 height 328
type input "[PERSON_NAME] DEL [PERSON_NAME]"
click at [92, 300] on input "text" at bounding box center [133, 303] width 177 height 18
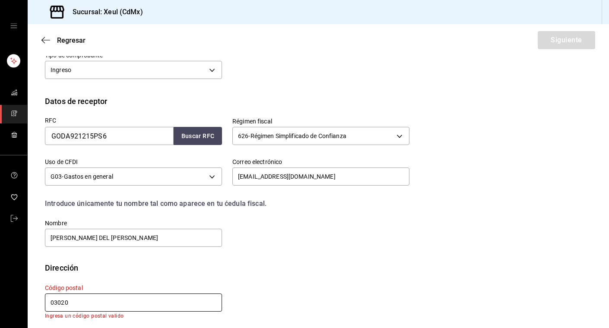
scroll to position [145, 0]
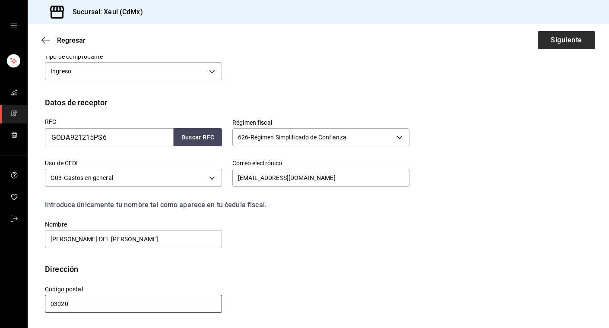
type input "03020"
click at [571, 41] on button "Siguiente" at bounding box center [566, 40] width 57 height 18
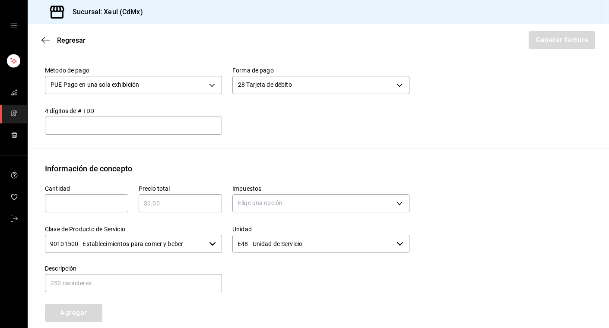
scroll to position [290, 0]
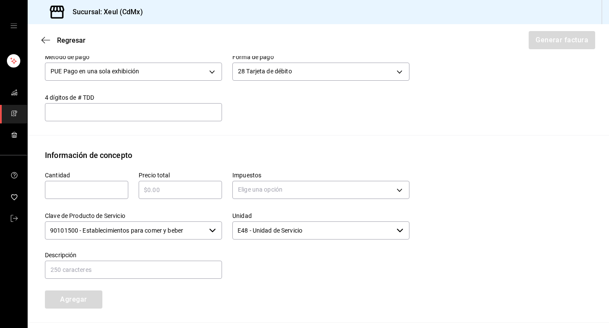
click at [94, 195] on input "text" at bounding box center [86, 190] width 83 height 10
type input "1"
click at [196, 195] on input "text" at bounding box center [180, 190] width 83 height 10
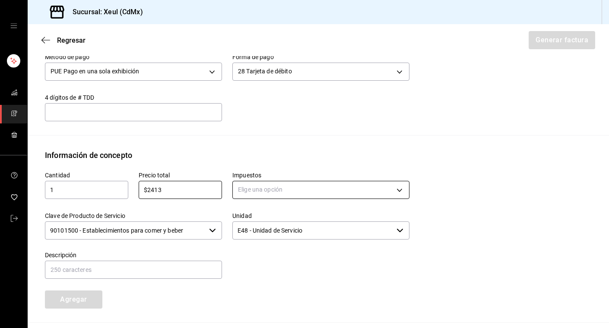
type input "$2413"
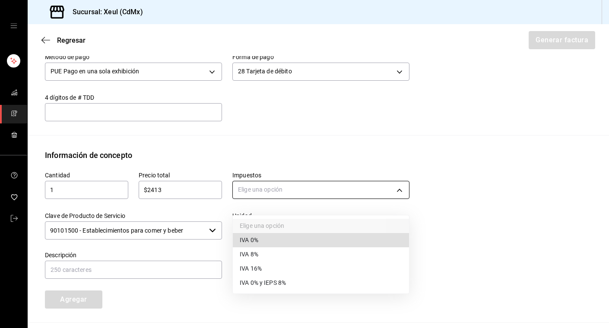
click at [264, 202] on body "Sucursal: Xeul (CdMx) Regresar Generar factura Emisor Perfil fiscal [PERSON_NAM…" at bounding box center [304, 164] width 609 height 328
click at [256, 267] on span "IVA 16%" at bounding box center [251, 268] width 22 height 9
type input "IVA_16"
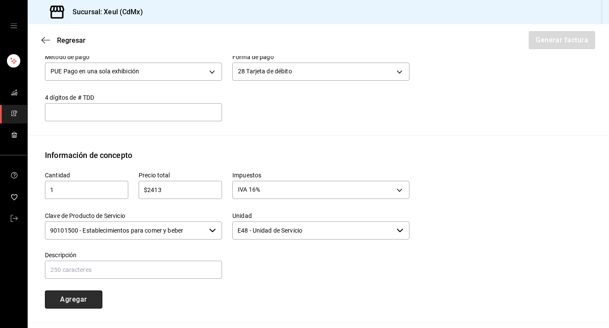
click at [73, 309] on button "Agregar" at bounding box center [73, 300] width 57 height 18
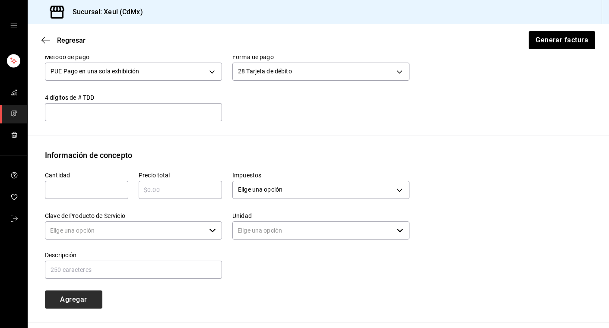
type input "90101500 - Establecimientos para comer y beber"
type input "E48 - Unidad de Servicio"
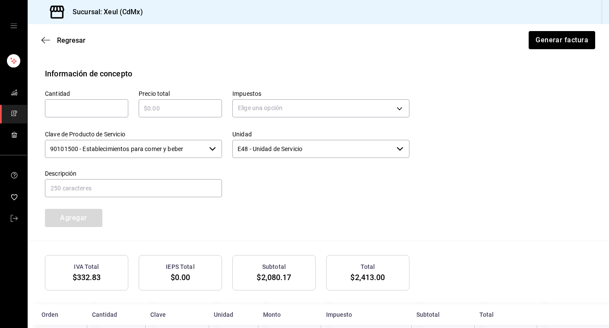
scroll to position [416, 0]
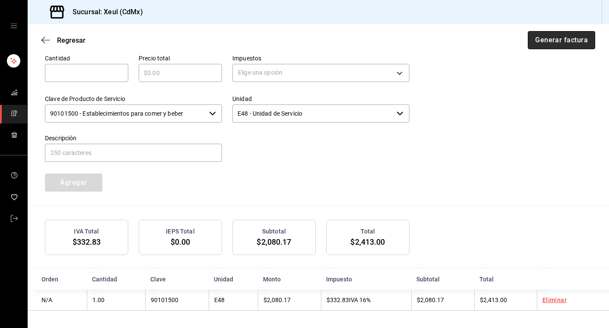
click at [544, 42] on button "Generar factura" at bounding box center [561, 40] width 67 height 18
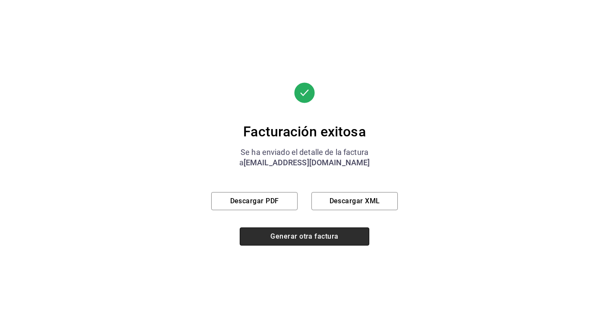
click at [333, 237] on button "Generar otra factura" at bounding box center [305, 237] width 130 height 18
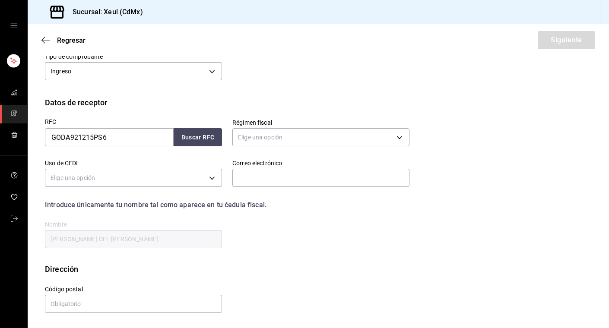
scroll to position [85, 0]
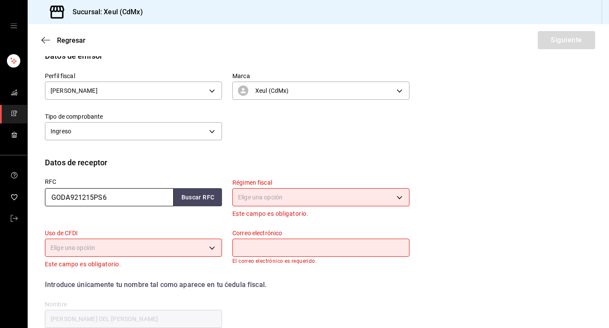
drag, startPoint x: 116, startPoint y: 197, endPoint x: 19, endPoint y: 194, distance: 97.7
click at [19, 194] on div "Sucursal: Xeul (CdMx) Regresar Siguiente Factura general Realiza tus facturas c…" at bounding box center [304, 164] width 609 height 328
type input "RIGA790219AX2"
click at [281, 200] on body "Sucursal: Xeul (CdMx) Regresar Siguiente Factura general Realiza tus facturas c…" at bounding box center [304, 164] width 609 height 328
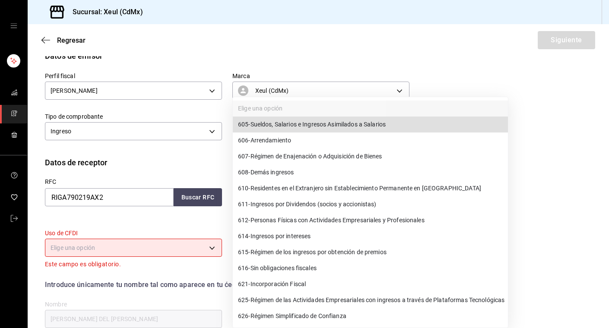
click at [308, 314] on span "626 - Régimen Simplificado de Confianza" at bounding box center [292, 316] width 108 height 9
type input "626"
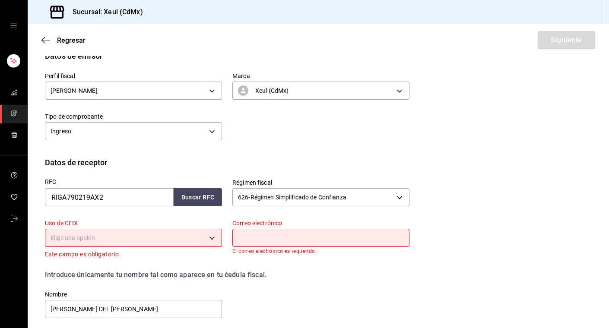
click at [204, 236] on body "Sucursal: Xeul (CdMx) Regresar Siguiente Factura general Realiza tus facturas c…" at bounding box center [304, 164] width 609 height 328
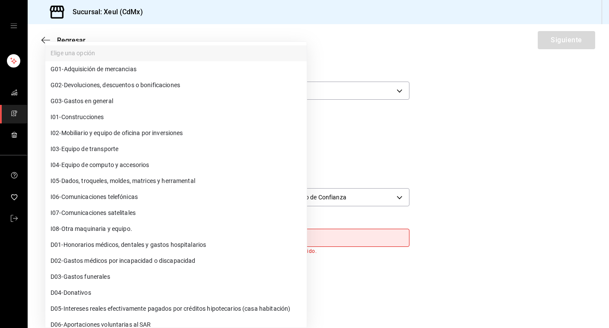
click at [76, 105] on span "G03 - Gastos en general" at bounding box center [82, 101] width 63 height 9
type input "G03"
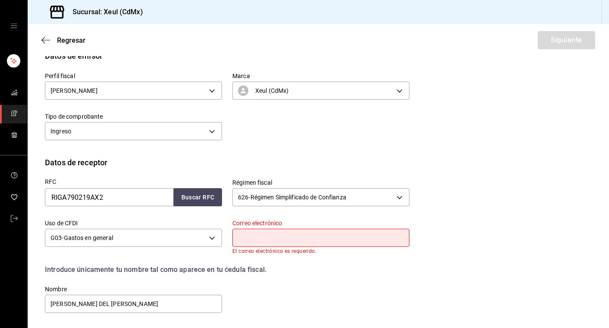
click at [287, 240] on input "text" at bounding box center [320, 238] width 177 height 18
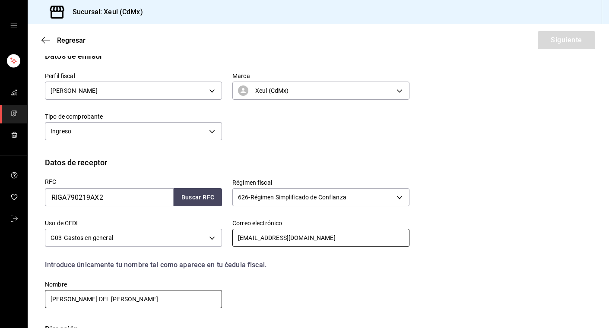
type input "[EMAIL_ADDRESS][DOMAIN_NAME]"
drag, startPoint x: 188, startPoint y: 302, endPoint x: -24, endPoint y: 295, distance: 212.7
click at [0, 295] on html "Sucursal: Xeul (CdMx) Regresar Siguiente Factura general Realiza tus facturas c…" at bounding box center [304, 164] width 609 height 328
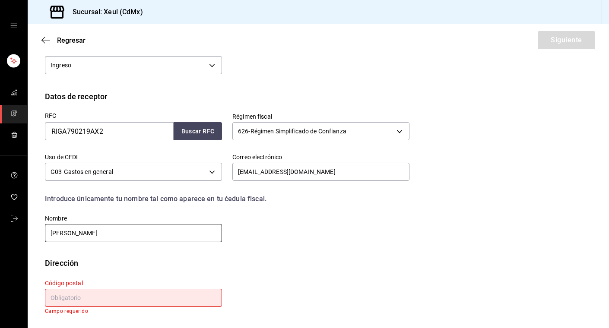
type input "[PERSON_NAME]"
click at [91, 295] on input "text" at bounding box center [133, 298] width 177 height 18
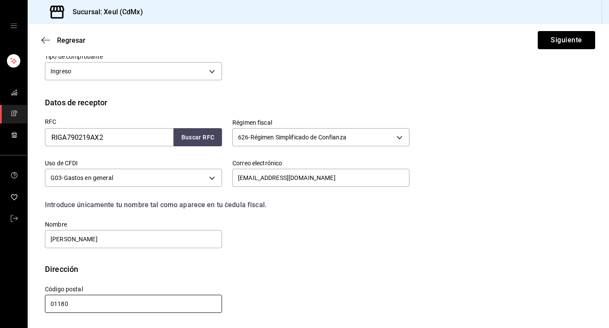
scroll to position [145, 0]
type input "01180"
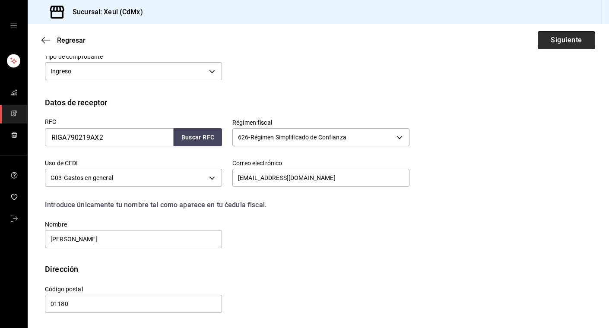
click at [560, 42] on button "Siguiente" at bounding box center [566, 40] width 57 height 18
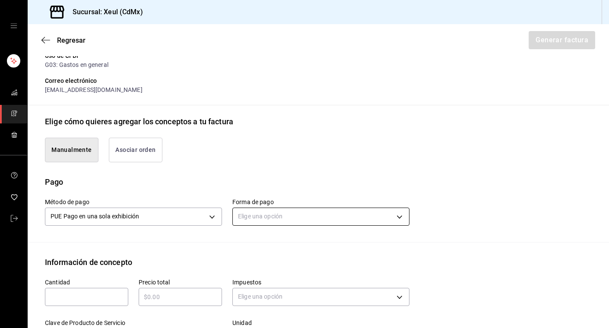
click at [363, 220] on body "Sucursal: Xeul (CdMx) Regresar Generar factura Emisor Perfil fiscal [PERSON_NAM…" at bounding box center [304, 164] width 609 height 328
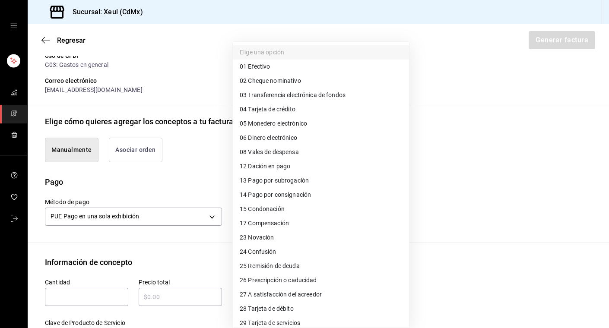
click at [260, 106] on span "04 Tarjeta de crédito" at bounding box center [268, 109] width 56 height 9
type input "04"
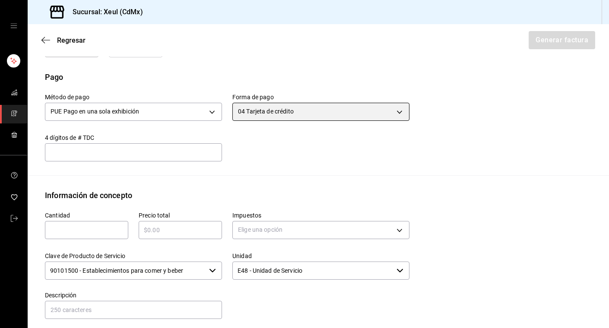
scroll to position [314, 0]
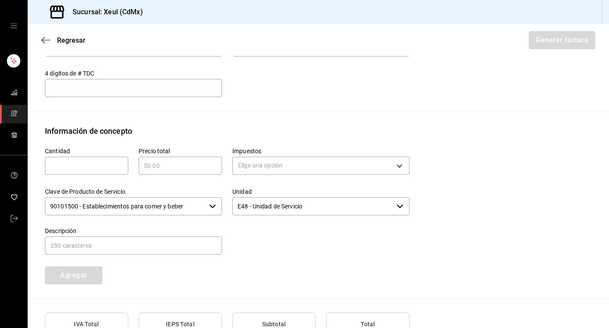
click at [59, 168] on input "text" at bounding box center [86, 166] width 83 height 10
type input "1"
click at [162, 167] on input "text" at bounding box center [180, 166] width 83 height 10
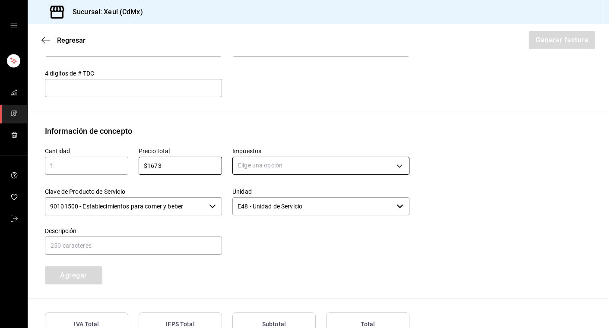
type input "$1673"
click at [292, 168] on body "Sucursal: Xeul (CdMx) Regresar Generar factura Emisor Perfil fiscal [PERSON_NAM…" at bounding box center [304, 164] width 609 height 328
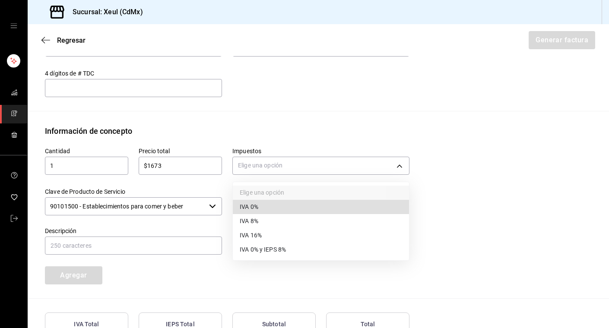
click at [259, 237] on span "IVA 16%" at bounding box center [251, 235] width 22 height 9
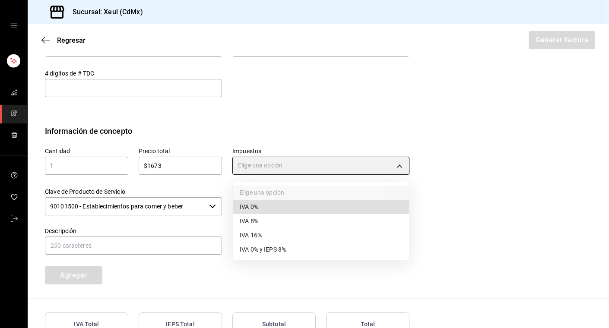
type input "IVA_16"
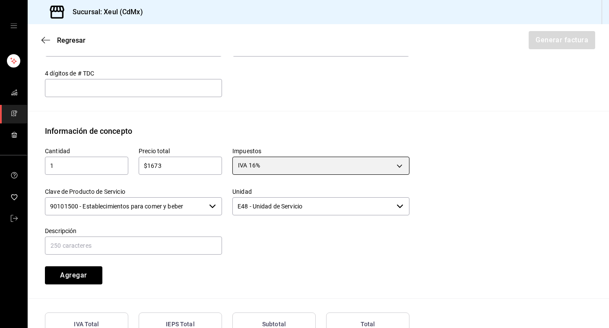
scroll to position [386, 0]
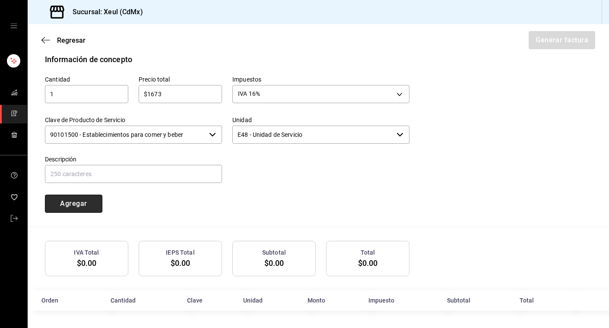
click at [91, 203] on button "Agregar" at bounding box center [73, 204] width 57 height 18
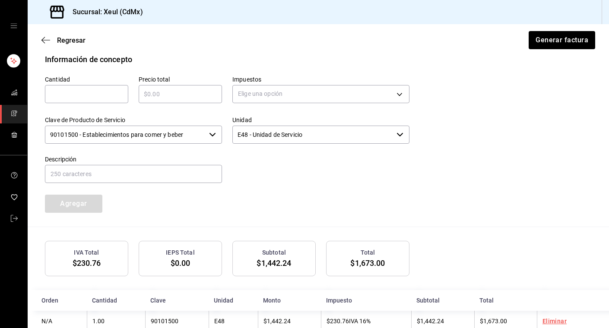
scroll to position [407, 0]
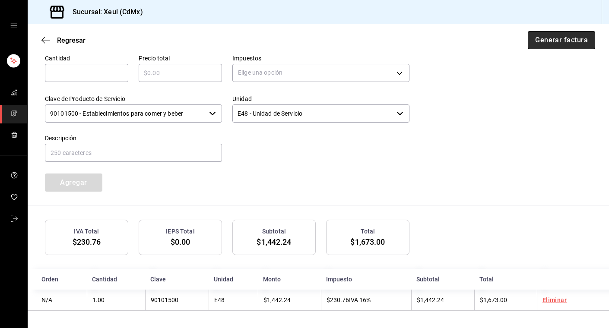
click at [572, 44] on button "Generar factura" at bounding box center [561, 40] width 67 height 18
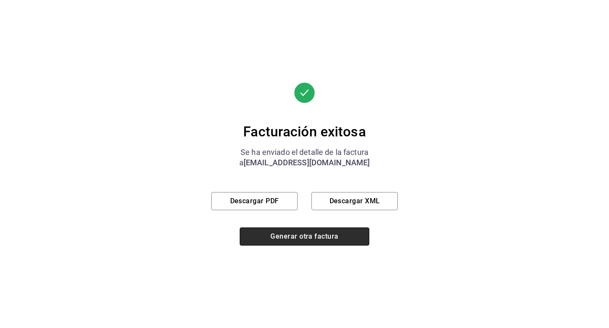
click at [299, 241] on button "Generar otra factura" at bounding box center [305, 237] width 130 height 18
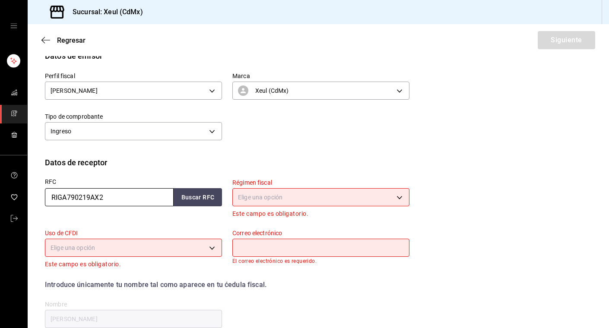
drag, startPoint x: 121, startPoint y: 196, endPoint x: 25, endPoint y: 195, distance: 95.9
click at [25, 195] on div "Sucursal: Xeul (CdMx) Regresar Siguiente Factura general Realiza tus facturas c…" at bounding box center [304, 164] width 609 height 328
type input "CGC180905AQ3"
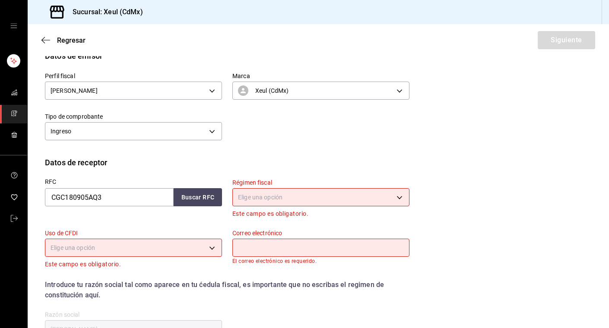
click at [257, 202] on body "Sucursal: Xeul (CdMx) Regresar Siguiente Factura general Realiza tus facturas c…" at bounding box center [304, 164] width 609 height 328
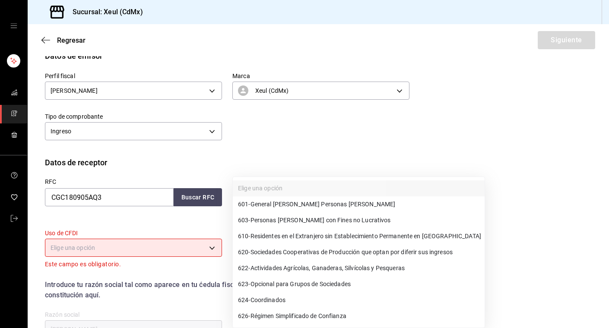
click at [272, 317] on span "626 - Régimen Simplificado de Confianza" at bounding box center [292, 316] width 108 height 9
type input "626"
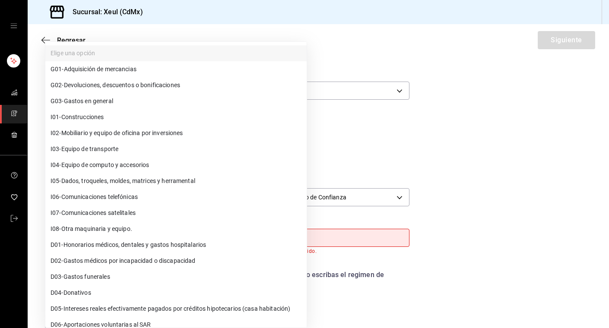
click at [209, 239] on body "Sucursal: Xeul (CdMx) Regresar Siguiente Factura general Realiza tus facturas c…" at bounding box center [304, 164] width 609 height 328
click at [106, 103] on span "G03 - Gastos en general" at bounding box center [82, 101] width 63 height 9
type input "G03"
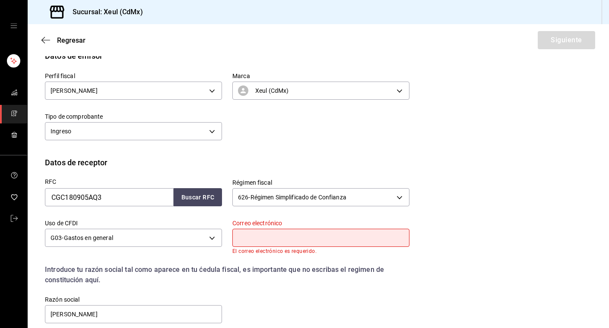
click at [248, 241] on input "text" at bounding box center [320, 238] width 177 height 18
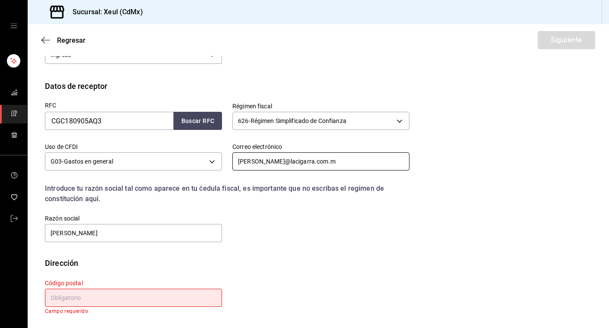
scroll to position [162, 0]
type input "[PERSON_NAME][EMAIL_ADDRESS][DOMAIN_NAME]"
click at [117, 297] on input "text" at bounding box center [133, 298] width 177 height 18
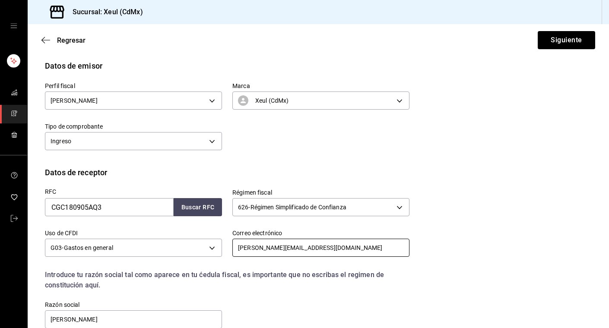
scroll to position [44, 0]
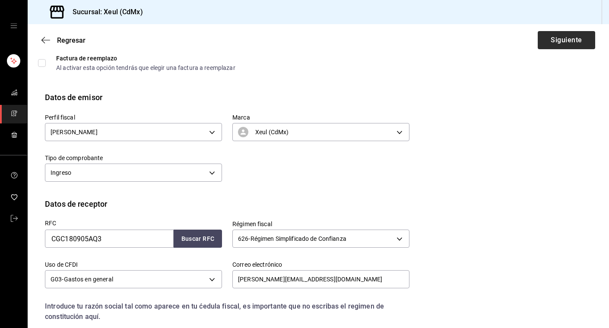
type input "06140"
click at [561, 39] on button "Siguiente" at bounding box center [566, 40] width 57 height 18
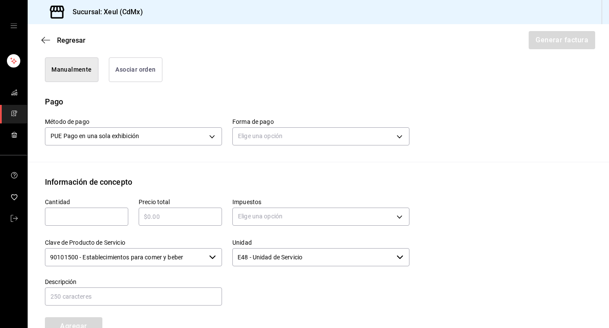
scroll to position [226, 0]
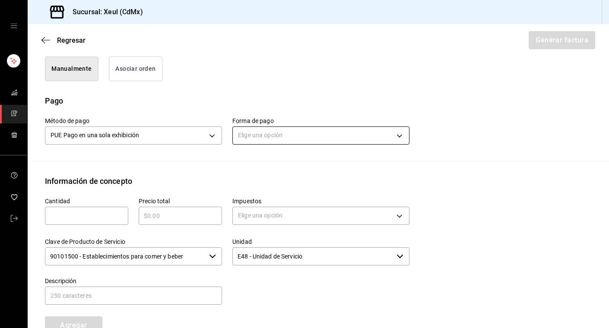
click at [305, 133] on body "Sucursal: Xeul (CdMx) Regresar Generar factura Emisor Perfil fiscal [PERSON_NAM…" at bounding box center [304, 164] width 609 height 328
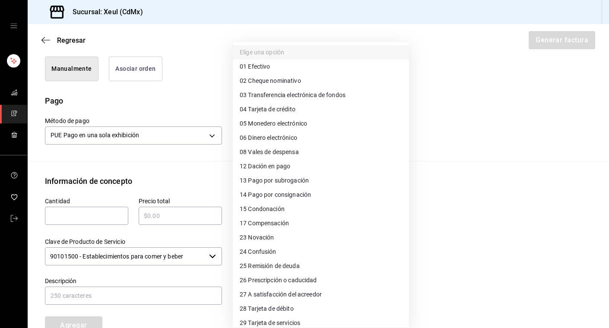
click at [265, 310] on span "28 Tarjeta de débito" at bounding box center [267, 309] width 54 height 9
type input "28"
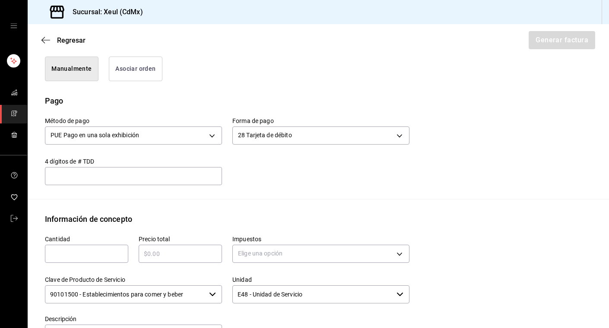
click at [79, 248] on div "​" at bounding box center [86, 254] width 83 height 18
type input "1"
click at [153, 253] on input "text" at bounding box center [180, 254] width 83 height 10
type input "$1016"
click at [267, 256] on body "Sucursal: Xeul (CdMx) Regresar Generar factura Emisor Perfil fiscal [PERSON_NAM…" at bounding box center [304, 164] width 609 height 328
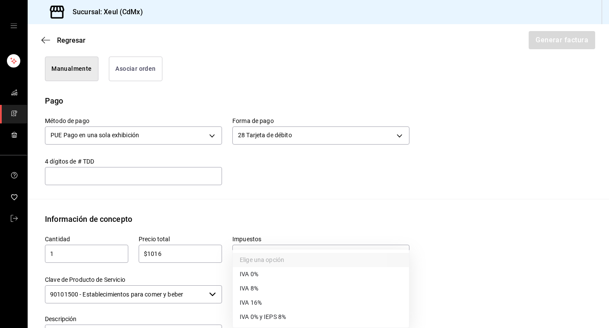
click at [255, 305] on span "IVA 16%" at bounding box center [251, 303] width 22 height 9
type input "IVA_16"
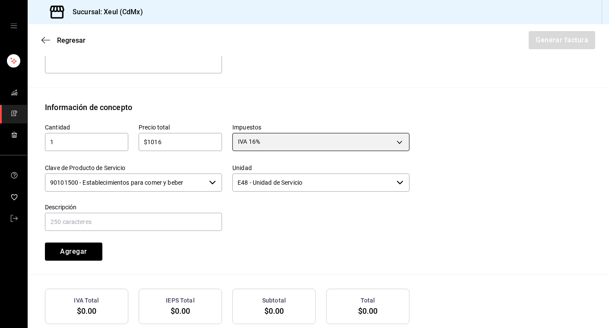
scroll to position [386, 0]
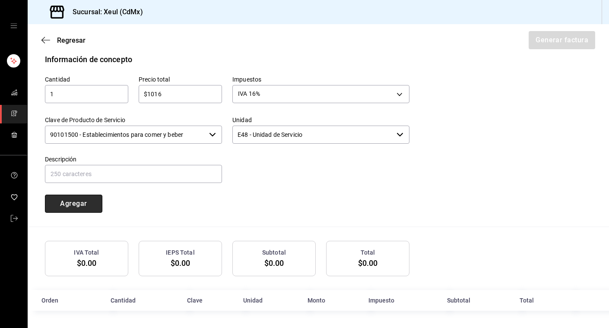
click at [86, 206] on button "Agregar" at bounding box center [73, 204] width 57 height 18
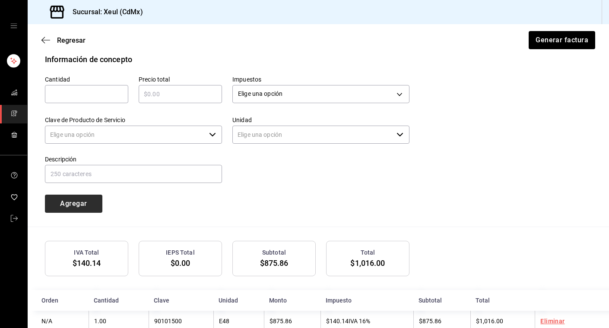
type input "90101500 - Establecimientos para comer y beber"
type input "E48 - Unidad de Servicio"
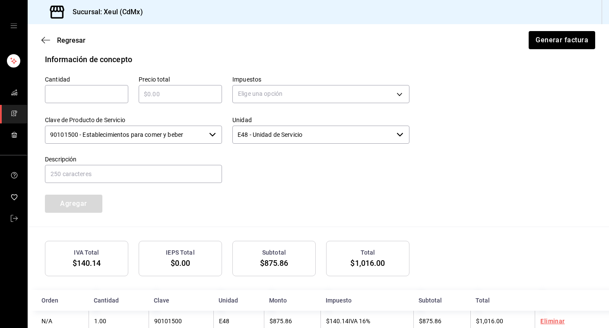
scroll to position [407, 0]
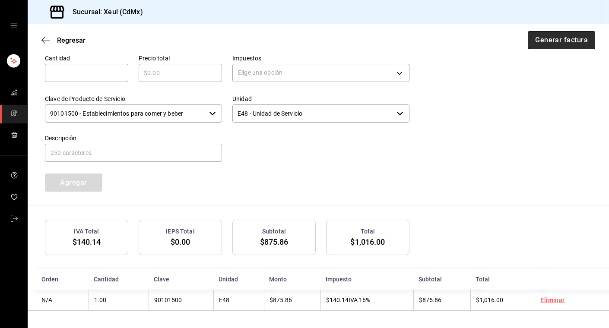
click at [572, 36] on button "Generar factura" at bounding box center [561, 40] width 67 height 18
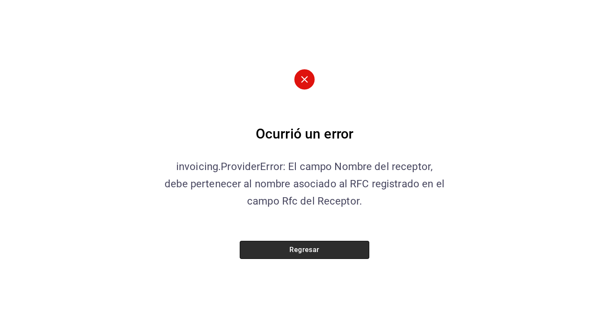
click at [284, 249] on button "Regresar" at bounding box center [305, 250] width 130 height 18
